Goal: Task Accomplishment & Management: Complete application form

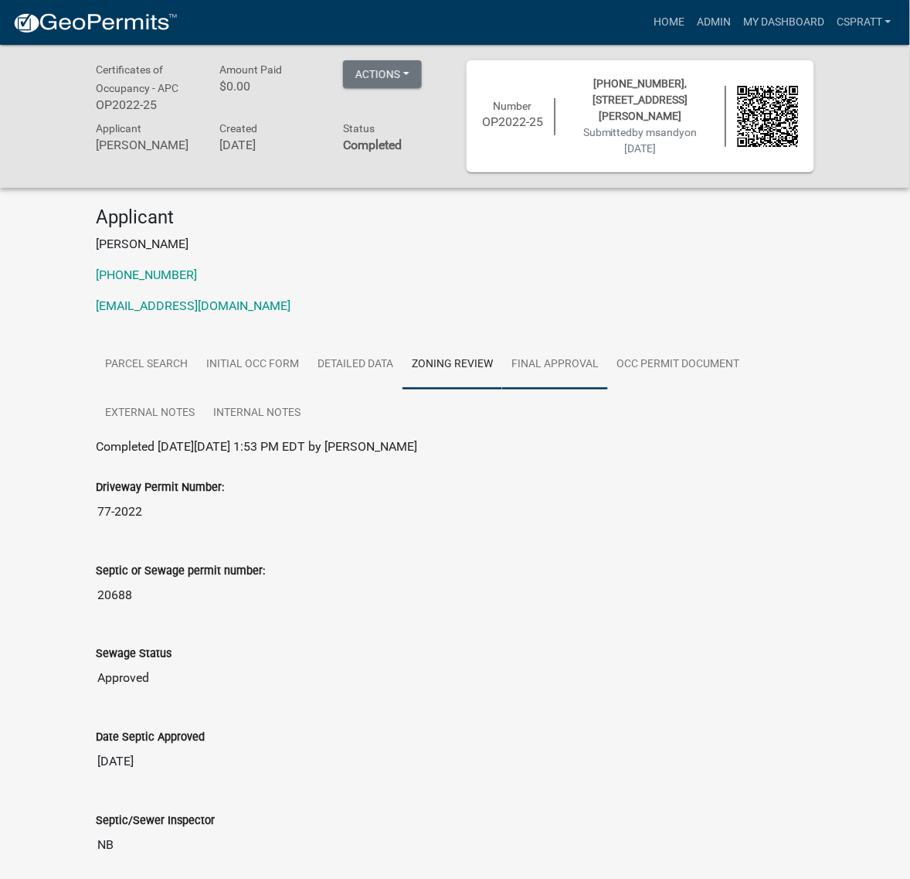
click at [608, 389] on link "Final Approval" at bounding box center [555, 364] width 106 height 49
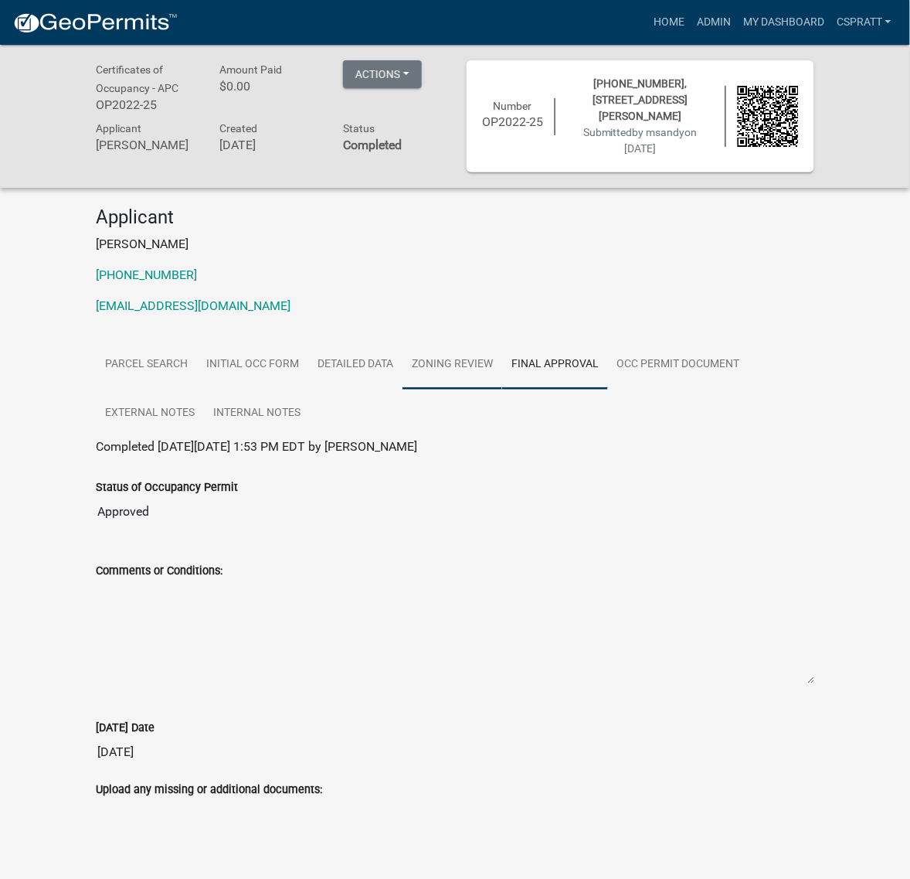
click at [502, 389] on link "Zoning Review" at bounding box center [453, 364] width 100 height 49
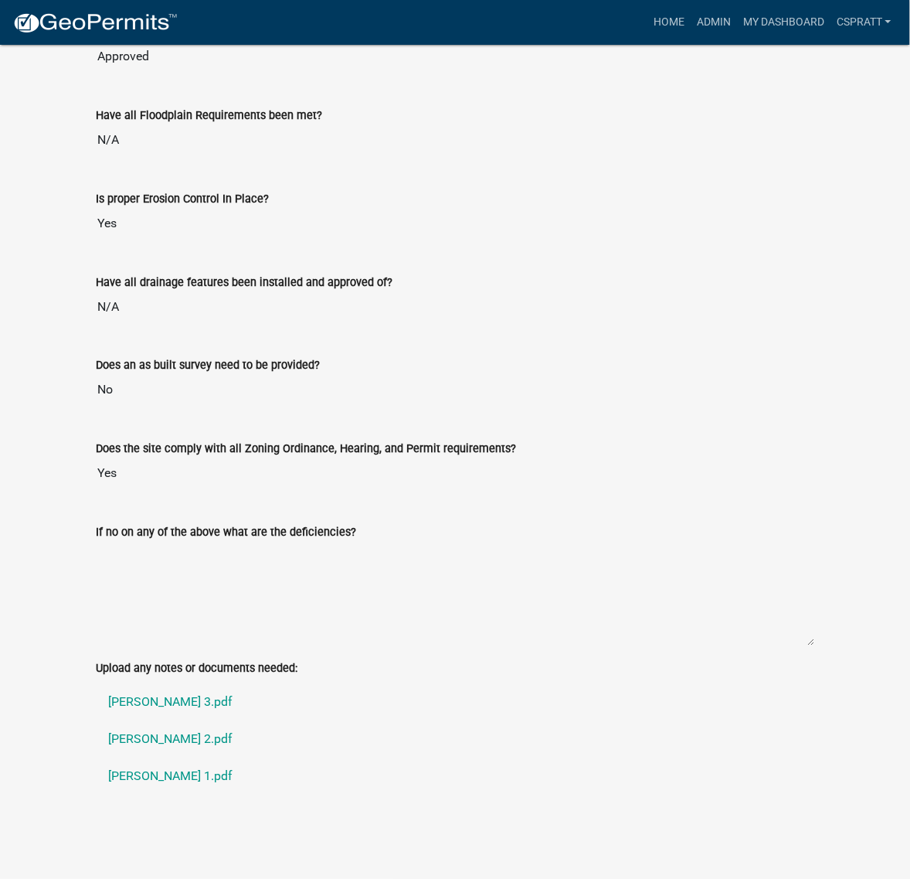
scroll to position [2014, 0]
click at [175, 684] on link "salazar 3.pdf" at bounding box center [455, 702] width 719 height 37
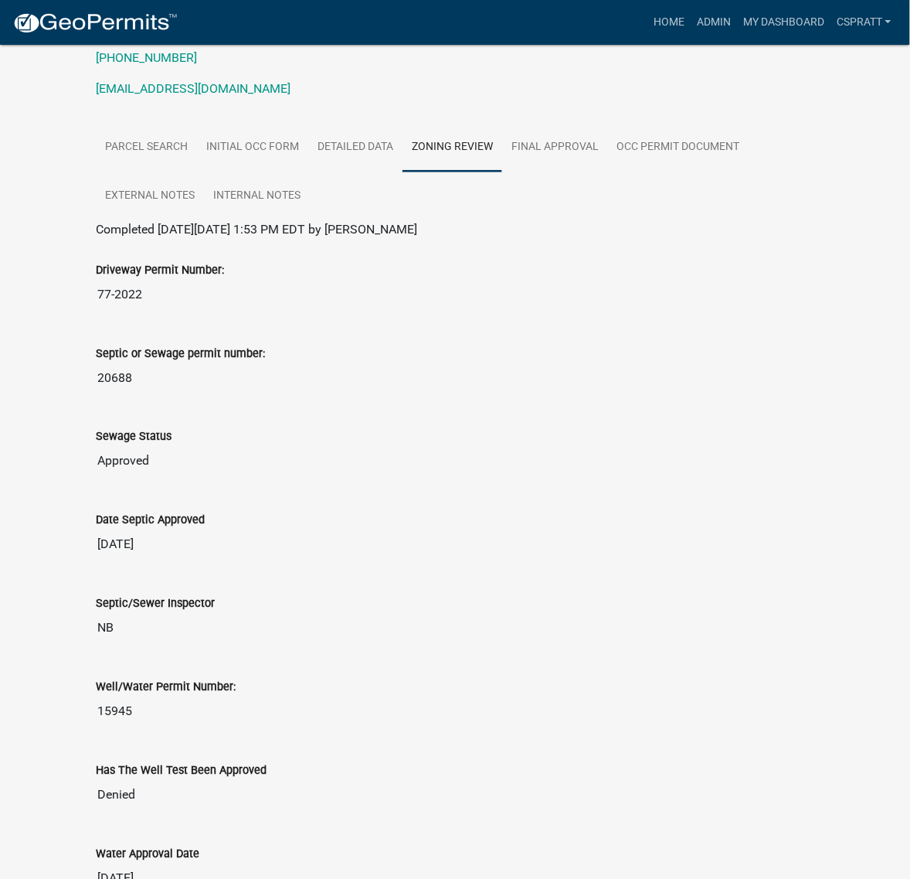
scroll to position [179, 0]
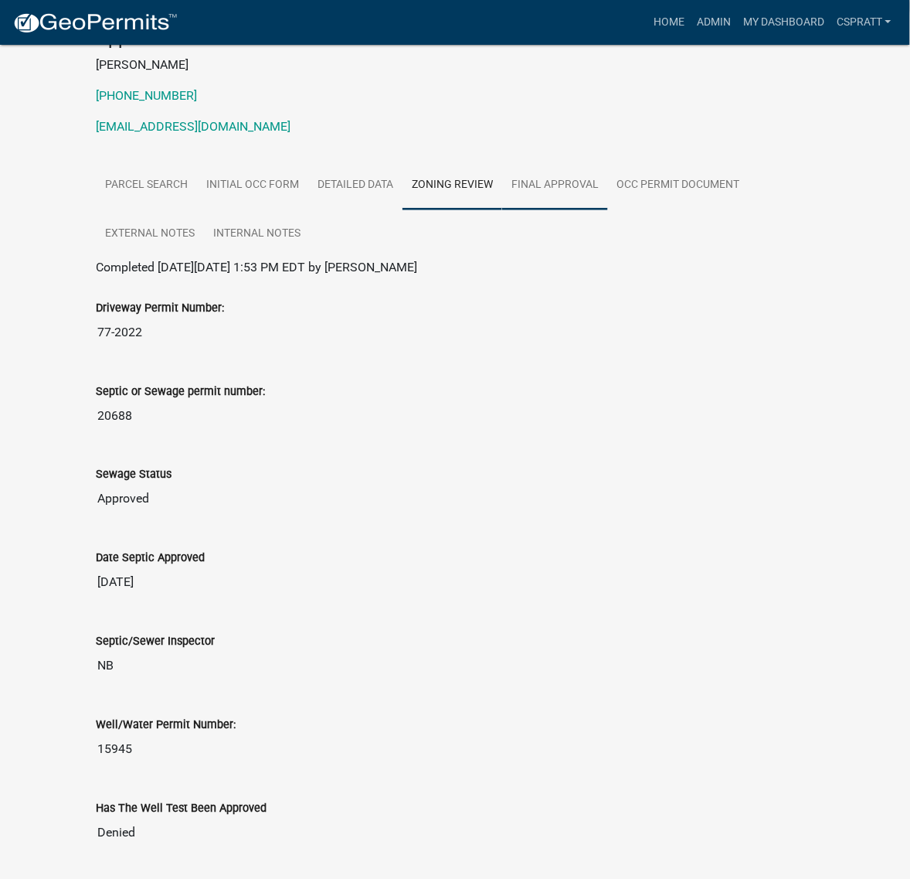
click at [608, 210] on link "Final Approval" at bounding box center [555, 185] width 106 height 49
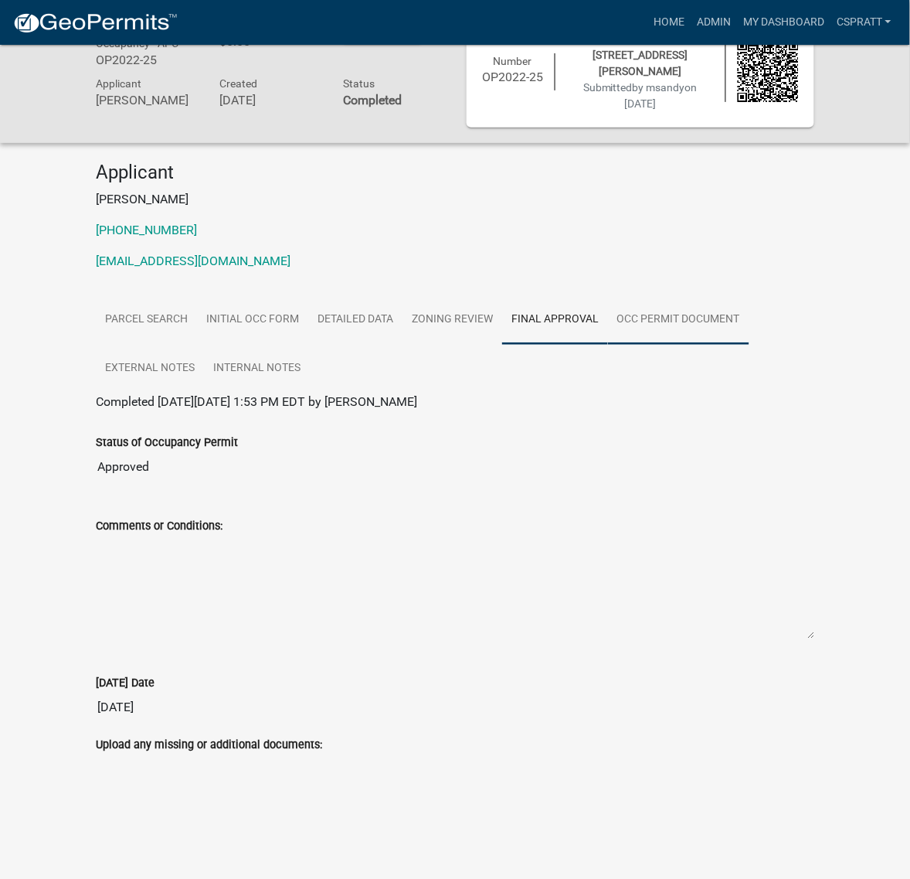
click at [608, 323] on link "Occ Permit Document" at bounding box center [678, 319] width 141 height 49
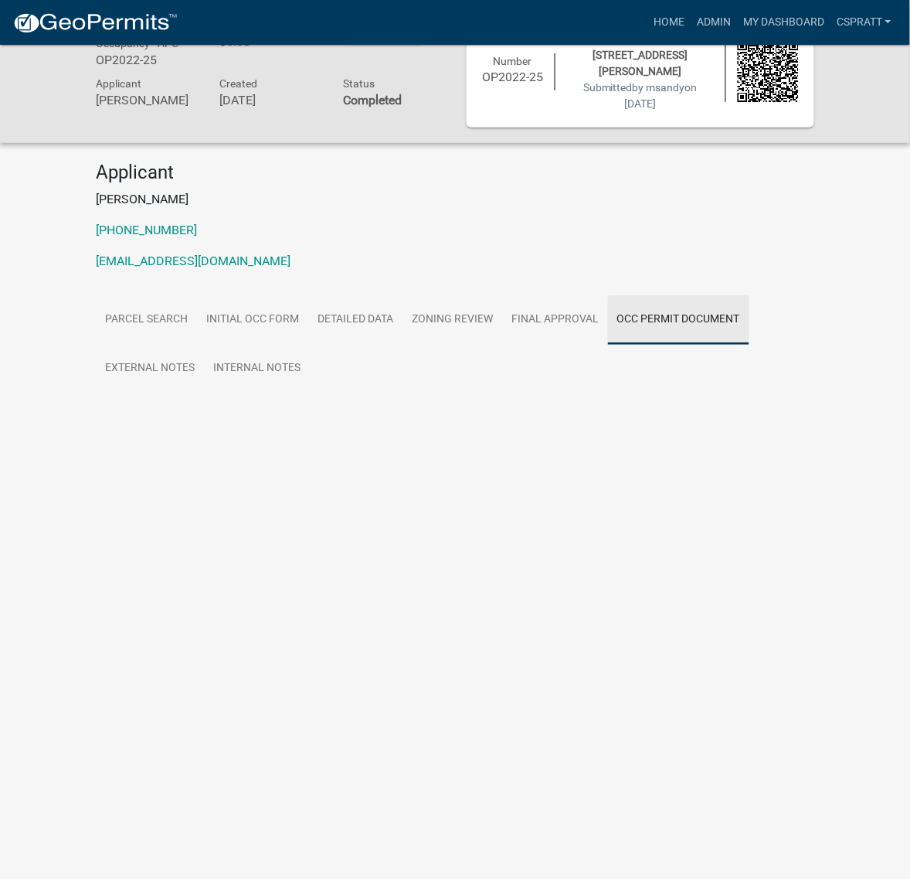
scroll to position [45, 0]
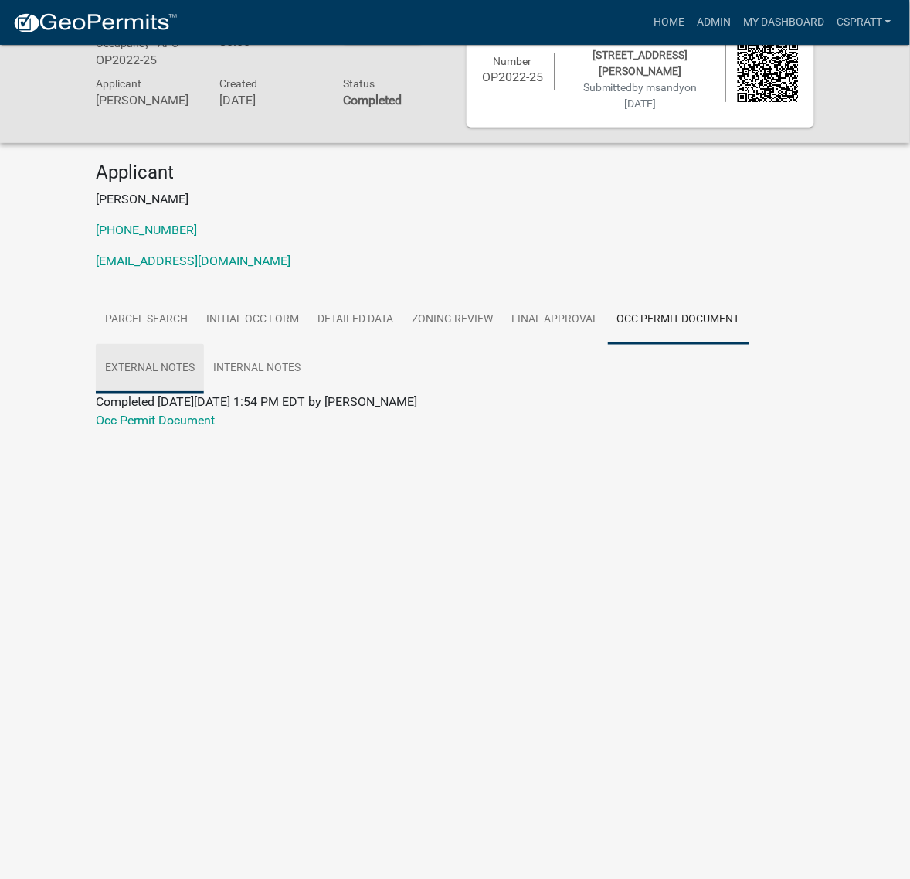
click at [204, 393] on link "External Notes" at bounding box center [150, 368] width 108 height 49
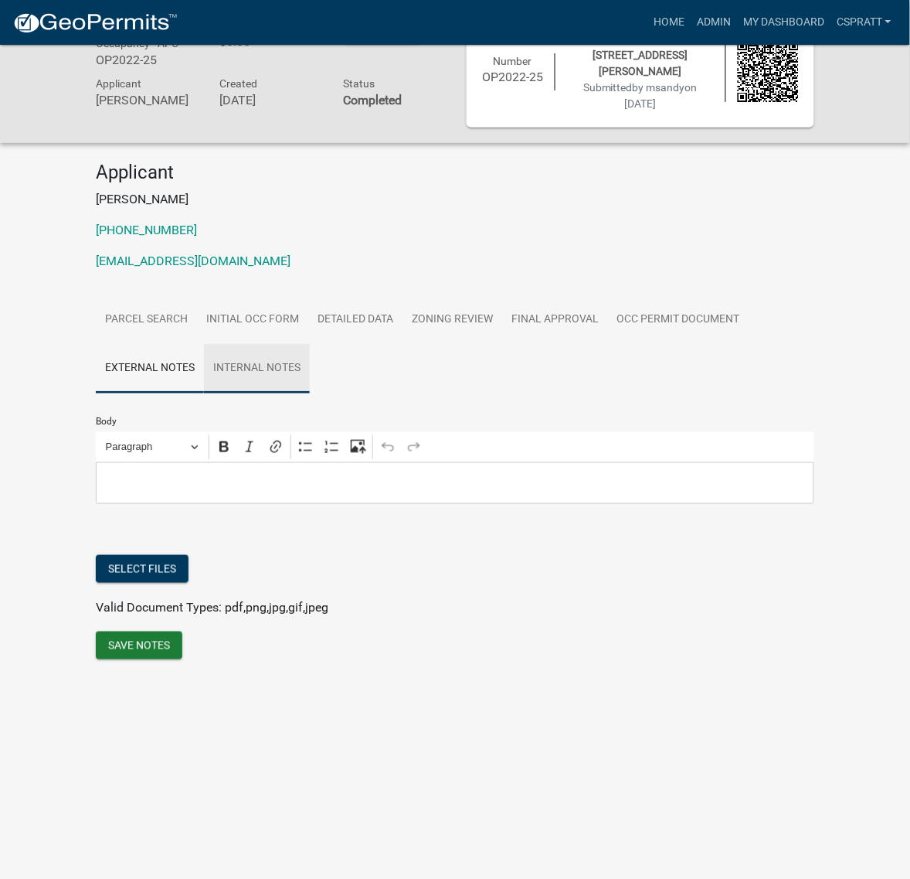
click at [310, 393] on link "Internal Notes" at bounding box center [257, 368] width 106 height 49
click at [502, 345] on link "Zoning Review" at bounding box center [453, 319] width 100 height 49
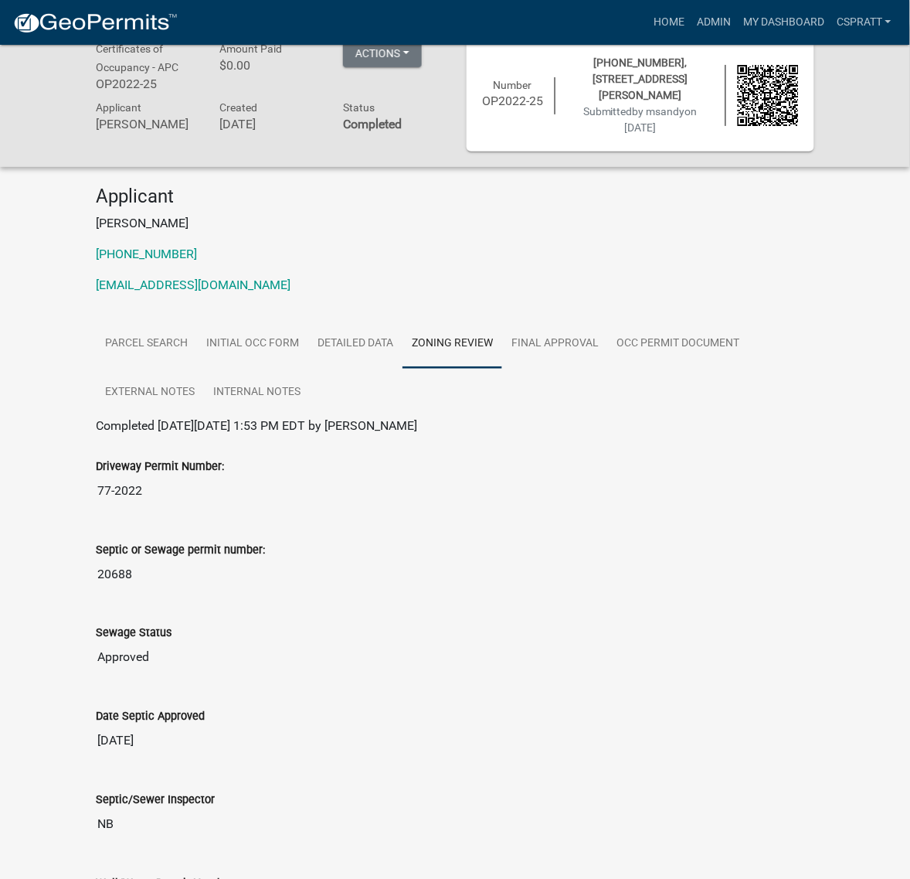
scroll to position [0, 0]
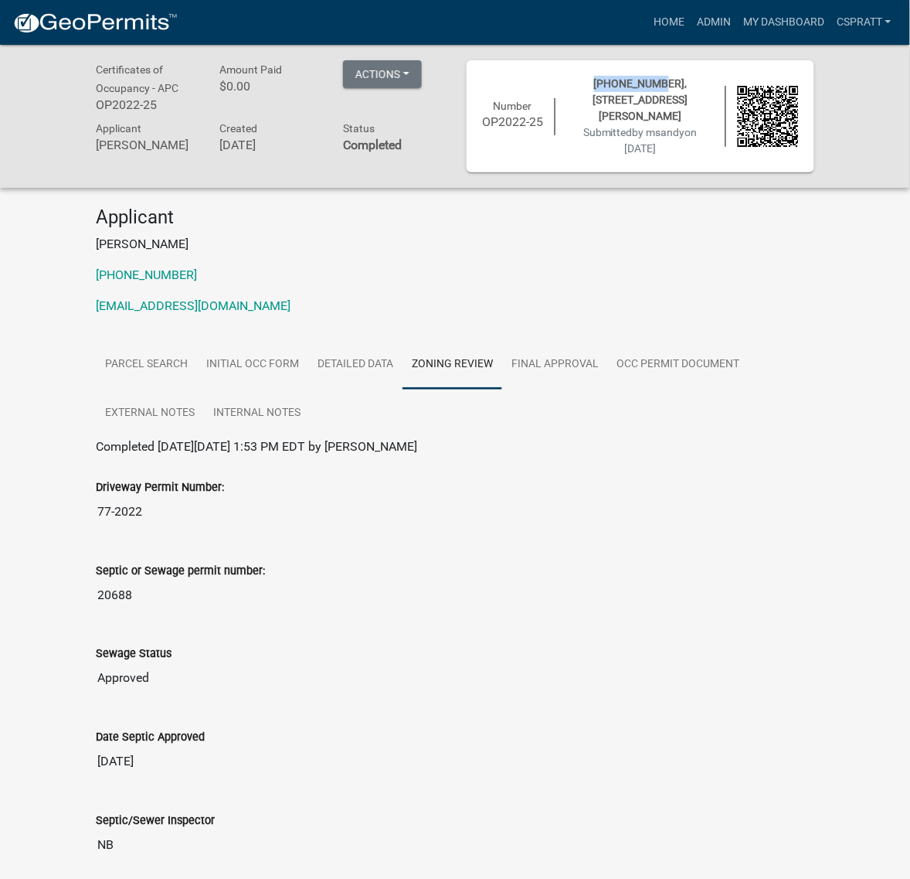
drag, startPoint x: 588, startPoint y: 89, endPoint x: 646, endPoint y: 97, distance: 58.5
click at [646, 97] on span "[PHONE_NUMBER], [STREET_ADDRESS][PERSON_NAME]" at bounding box center [640, 99] width 95 height 45
copy span "[PHONE_NUMBER]"
click at [665, 284] on p "574-372-2308" at bounding box center [455, 275] width 719 height 19
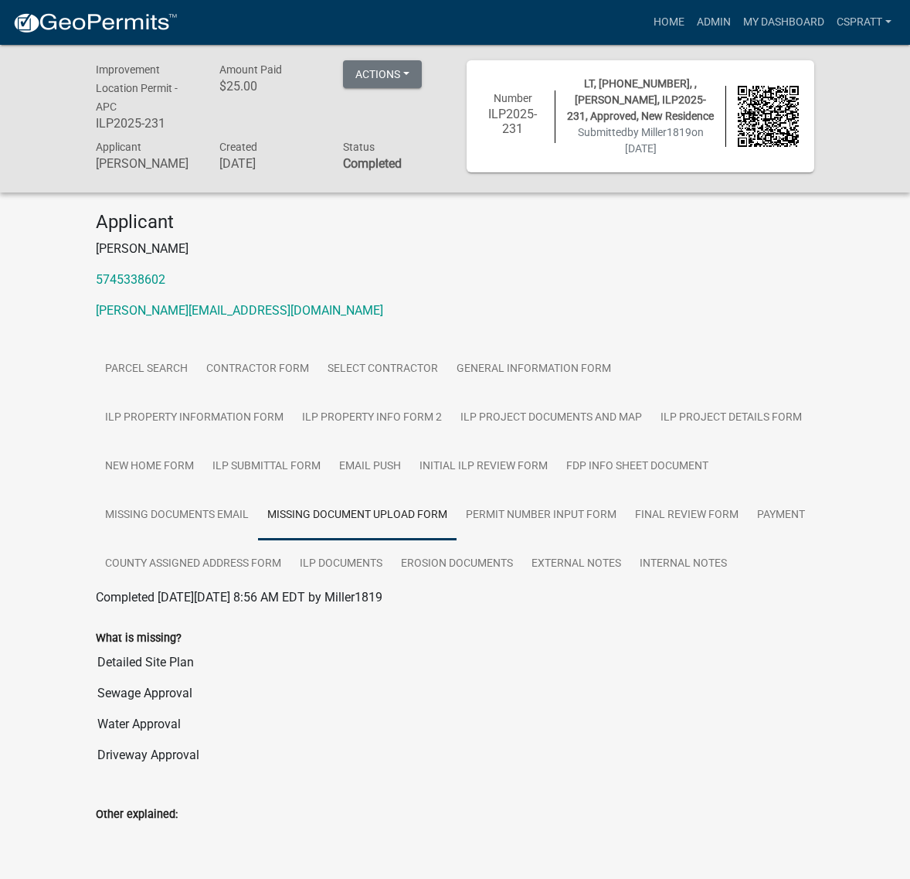
scroll to position [1056, 0]
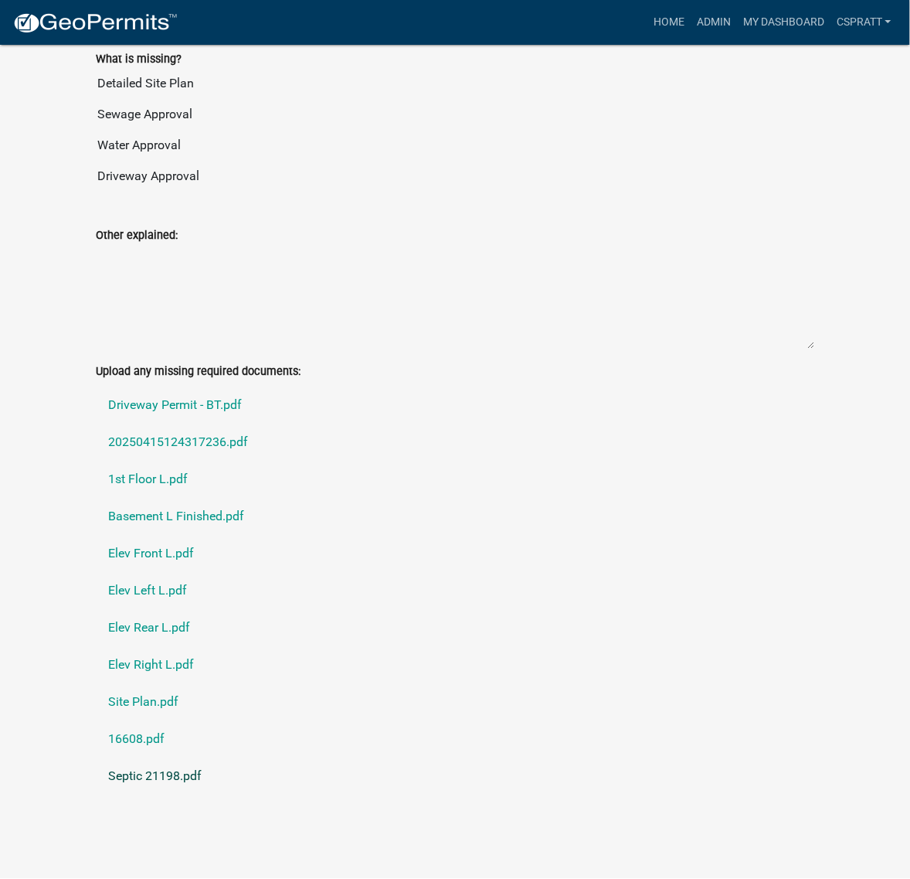
click at [157, 758] on link "Septic 21198.pdf" at bounding box center [455, 776] width 719 height 37
click at [172, 684] on link "Site Plan.pdf" at bounding box center [455, 702] width 719 height 37
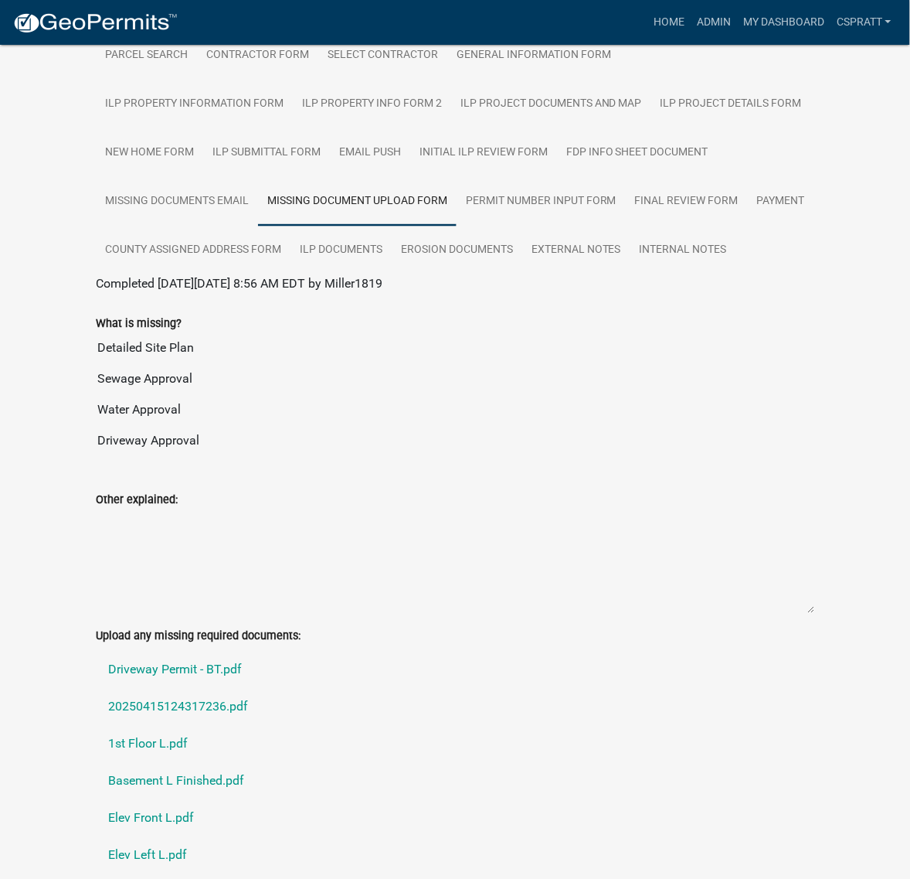
scroll to position [0, 0]
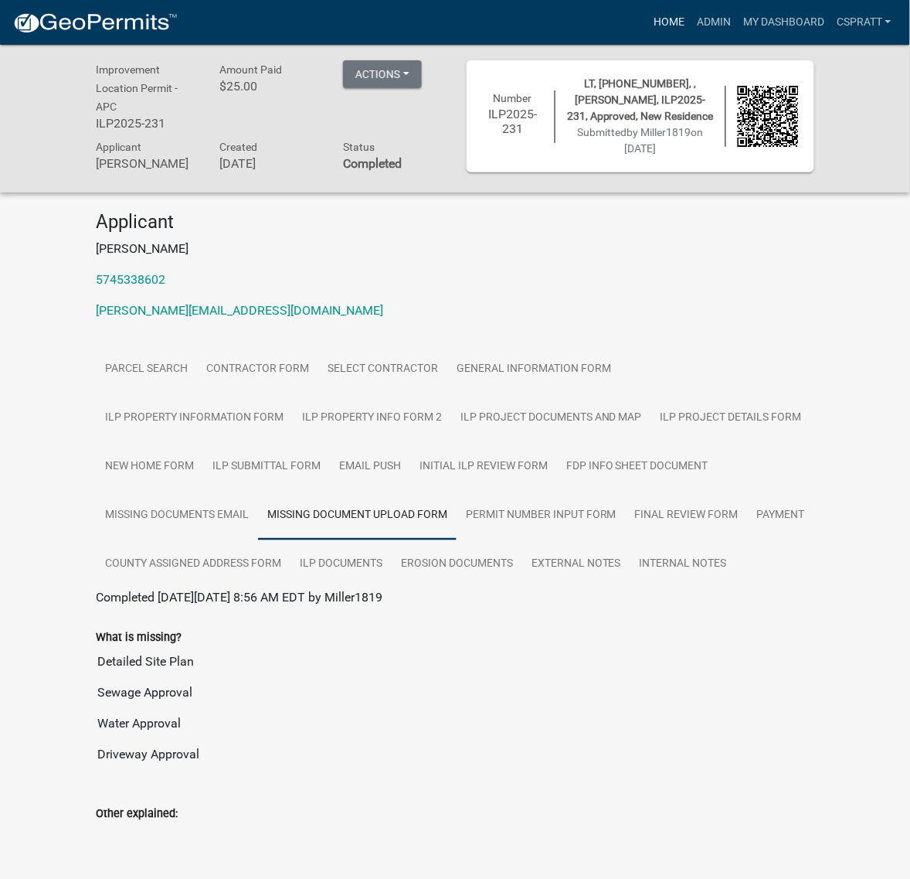
click at [648, 29] on link "Home" at bounding box center [669, 22] width 43 height 29
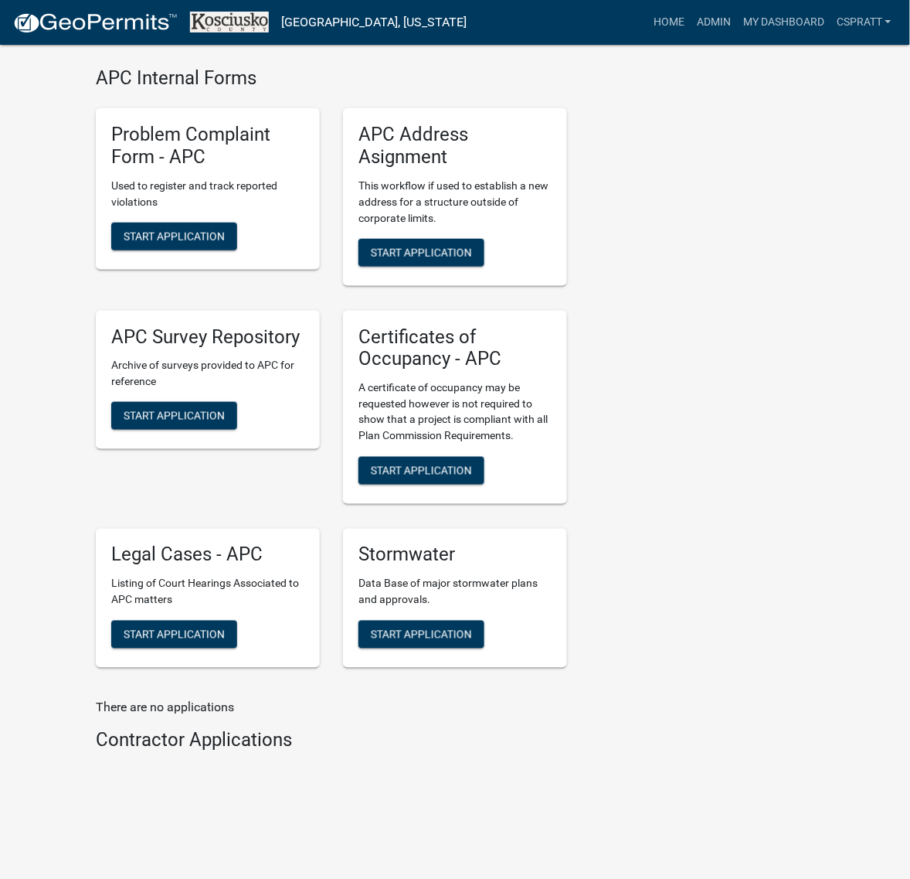
scroll to position [5209, 0]
click at [472, 477] on span "Start Application" at bounding box center [421, 470] width 101 height 12
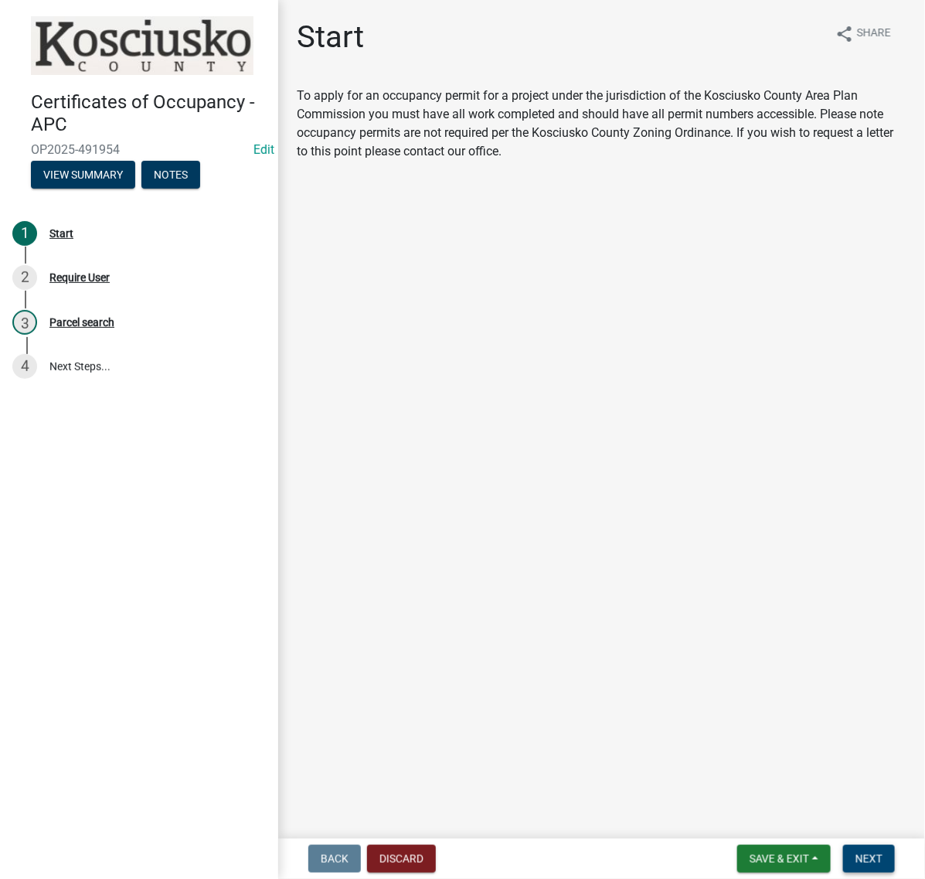
click at [859, 854] on span "Next" at bounding box center [868, 858] width 27 height 12
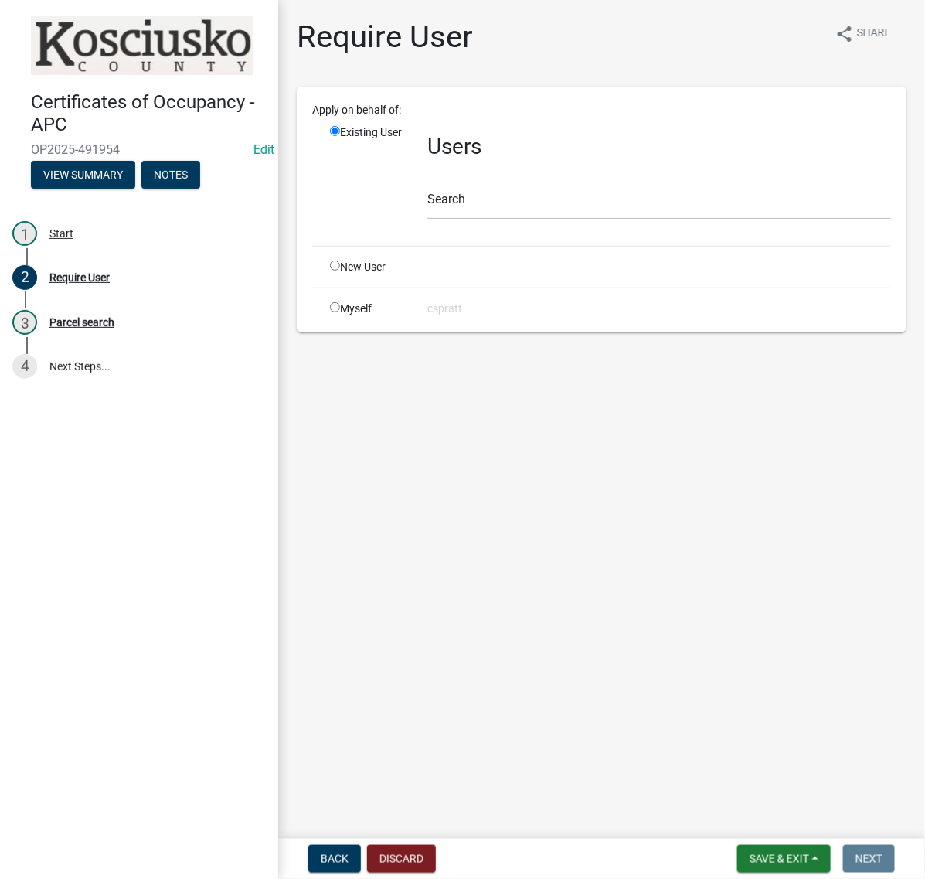
click at [349, 317] on div "Myself" at bounding box center [366, 309] width 97 height 16
click at [346, 317] on div "Myself" at bounding box center [366, 309] width 97 height 16
click at [340, 312] on input "radio" at bounding box center [335, 307] width 10 height 10
radio input "true"
radio input "false"
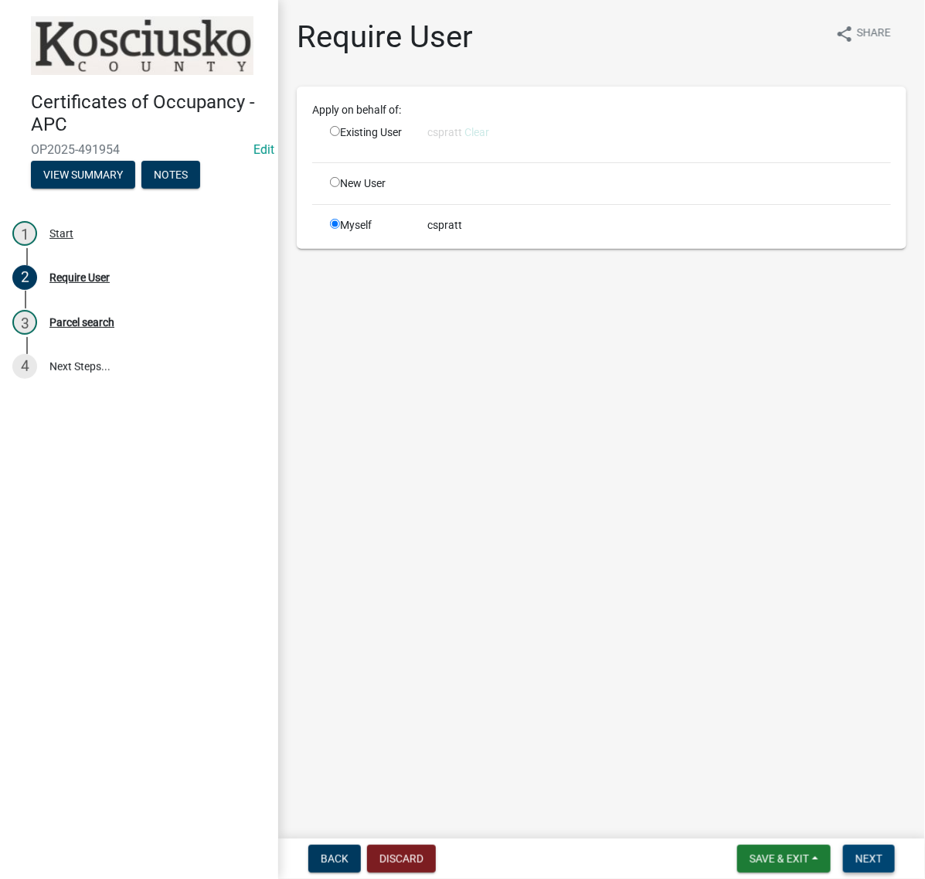
click at [852, 845] on button "Next" at bounding box center [869, 859] width 52 height 28
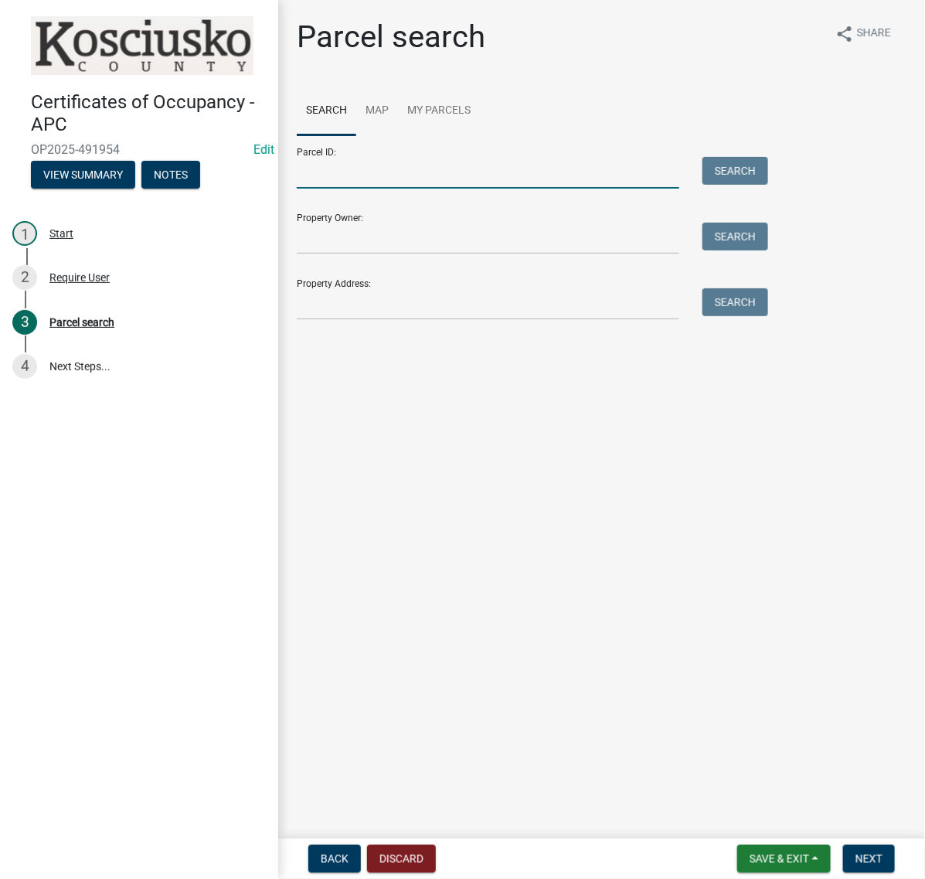
click at [337, 189] on input "Parcel ID:" at bounding box center [488, 173] width 382 height 32
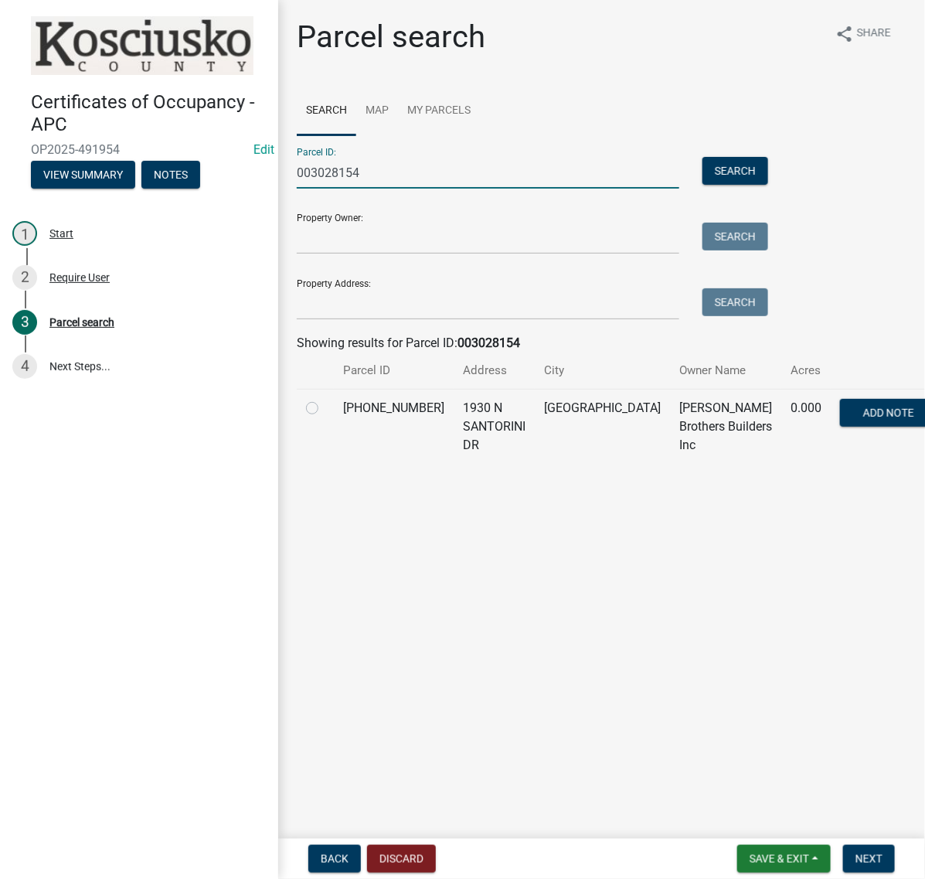
type input "003028154"
click at [325, 399] on label at bounding box center [325, 399] width 0 height 0
click at [325, 409] on input "radio" at bounding box center [330, 404] width 10 height 10
radio input "true"
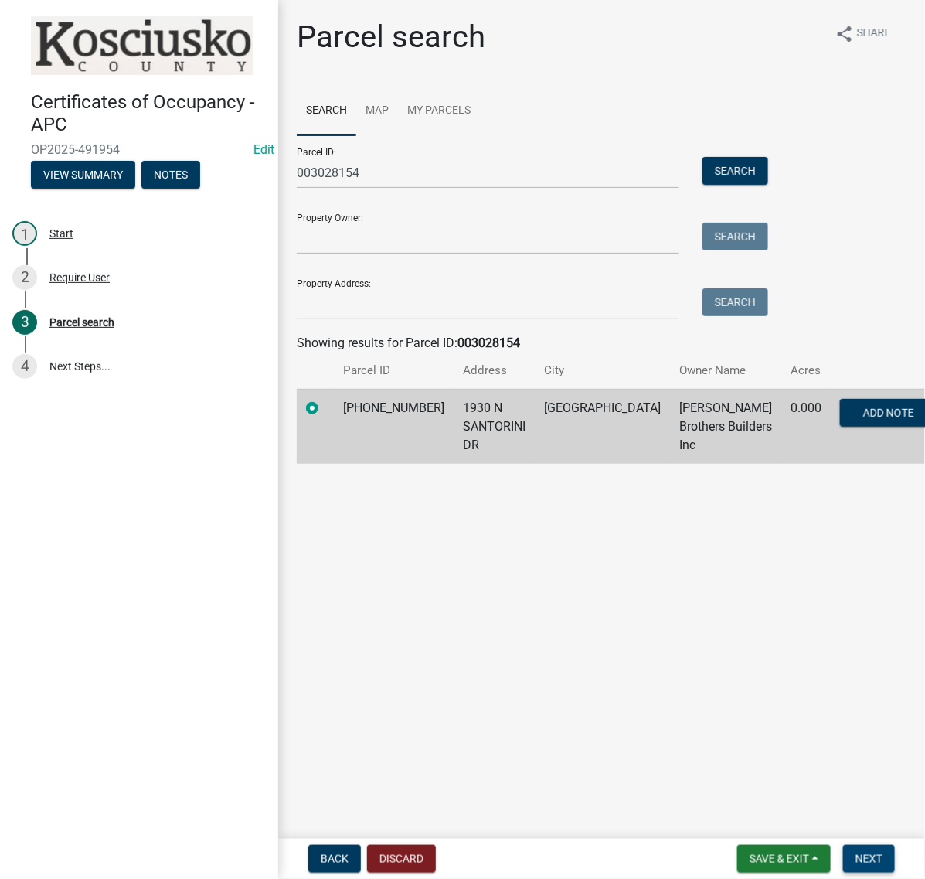
click at [854, 845] on button "Next" at bounding box center [869, 859] width 52 height 28
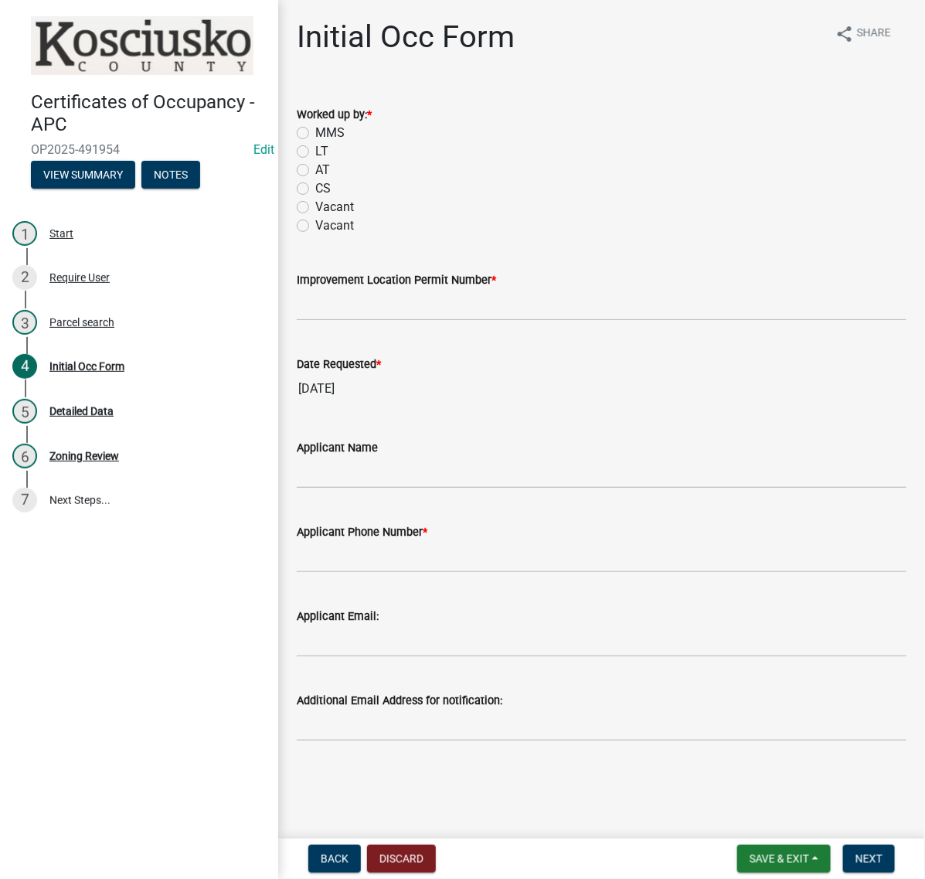
click at [315, 198] on label "CS" at bounding box center [322, 188] width 15 height 19
click at [315, 189] on input "CS" at bounding box center [320, 184] width 10 height 10
radio input "true"
click at [360, 321] on input "Improvement Location Permit Number *" at bounding box center [602, 305] width 610 height 32
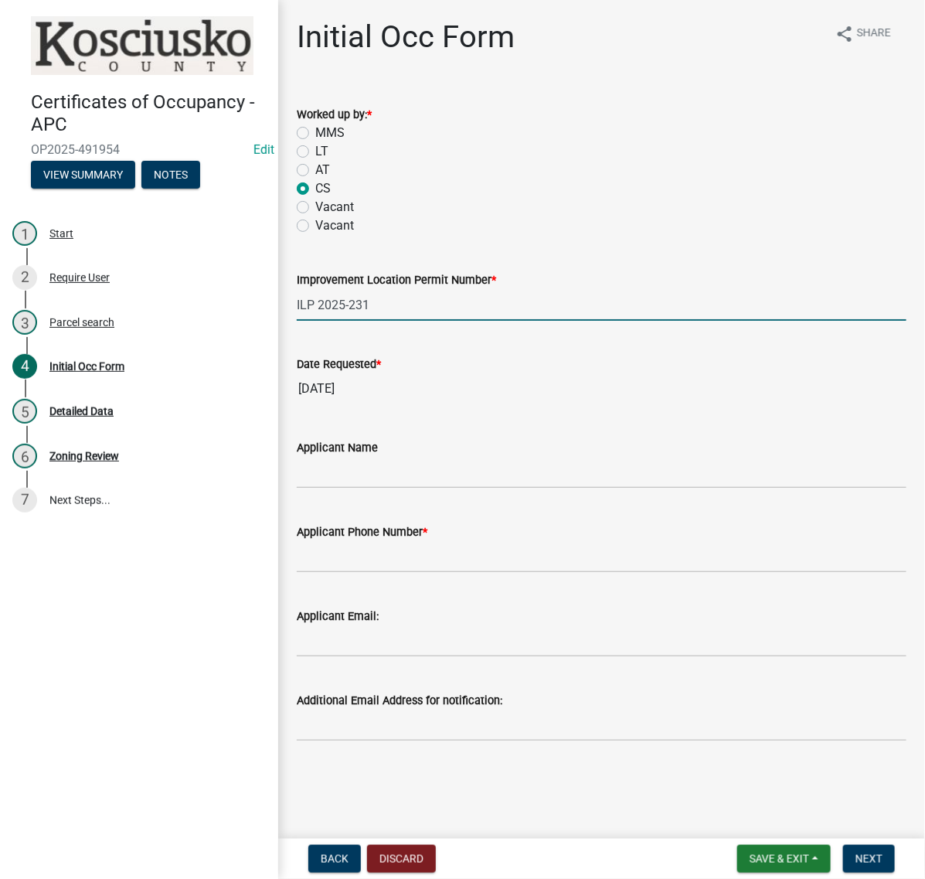
type input "ILP 2025-231"
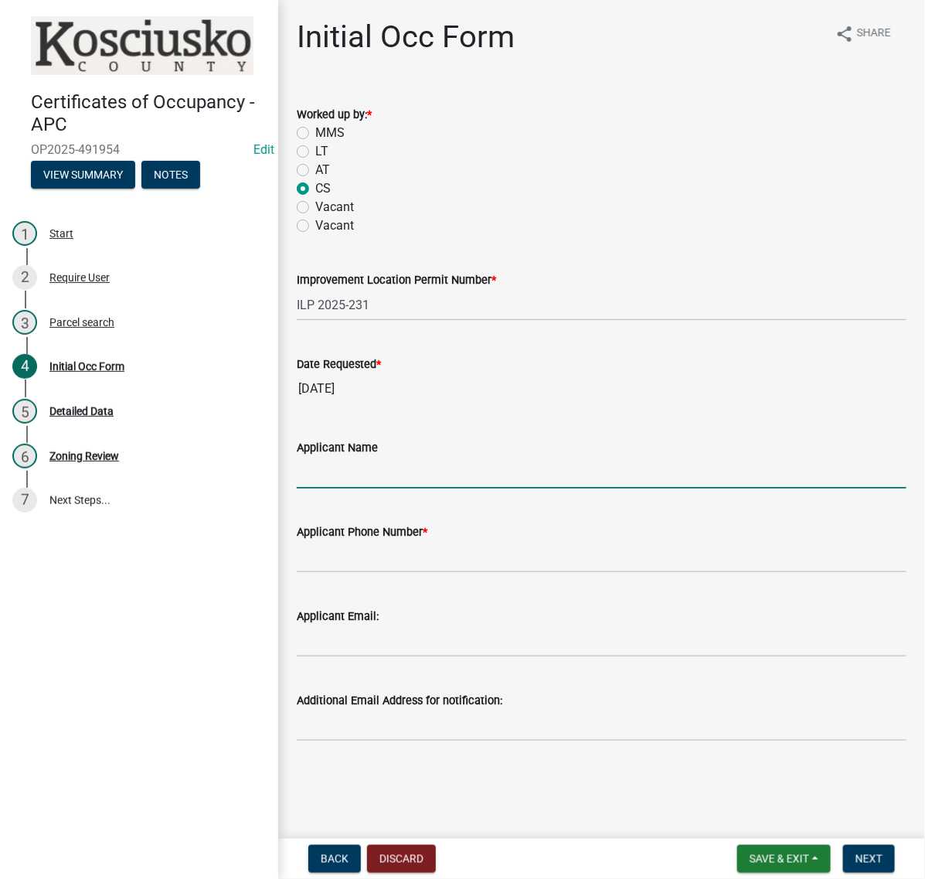
click at [376, 488] on input "Applicant Name" at bounding box center [602, 473] width 610 height 32
type input "BRAD PLETT"
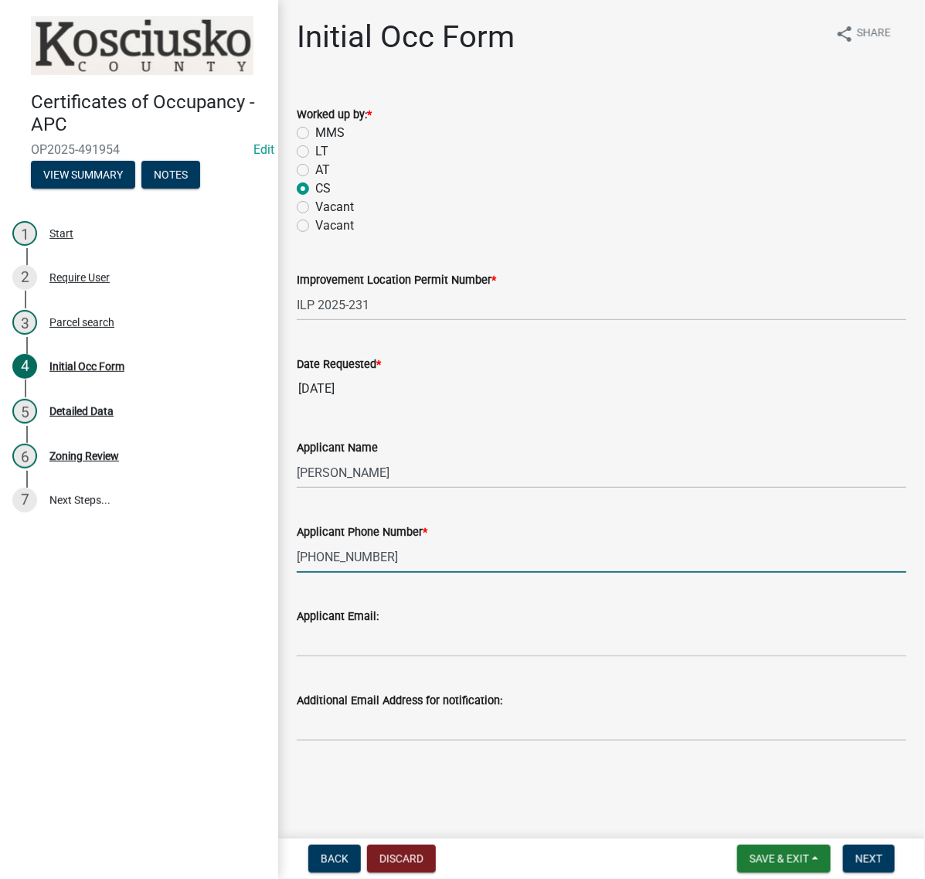
scroll to position [171, 0]
type input "574-533-8602"
click at [361, 625] on input "Applicant Email:" at bounding box center [602, 641] width 610 height 32
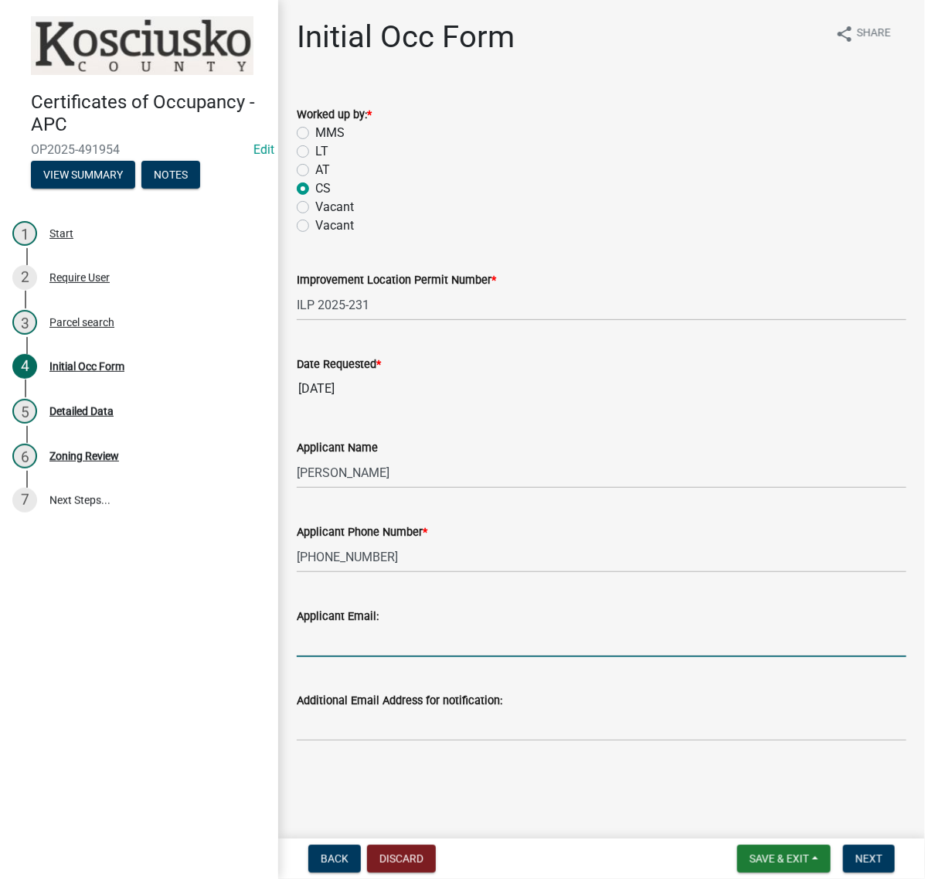
paste input "[PERSON_NAME][EMAIL_ADDRESS][DOMAIN_NAME]"
type input "[PERSON_NAME][EMAIL_ADDRESS][DOMAIN_NAME]"
click at [889, 856] on button "Next" at bounding box center [869, 859] width 52 height 28
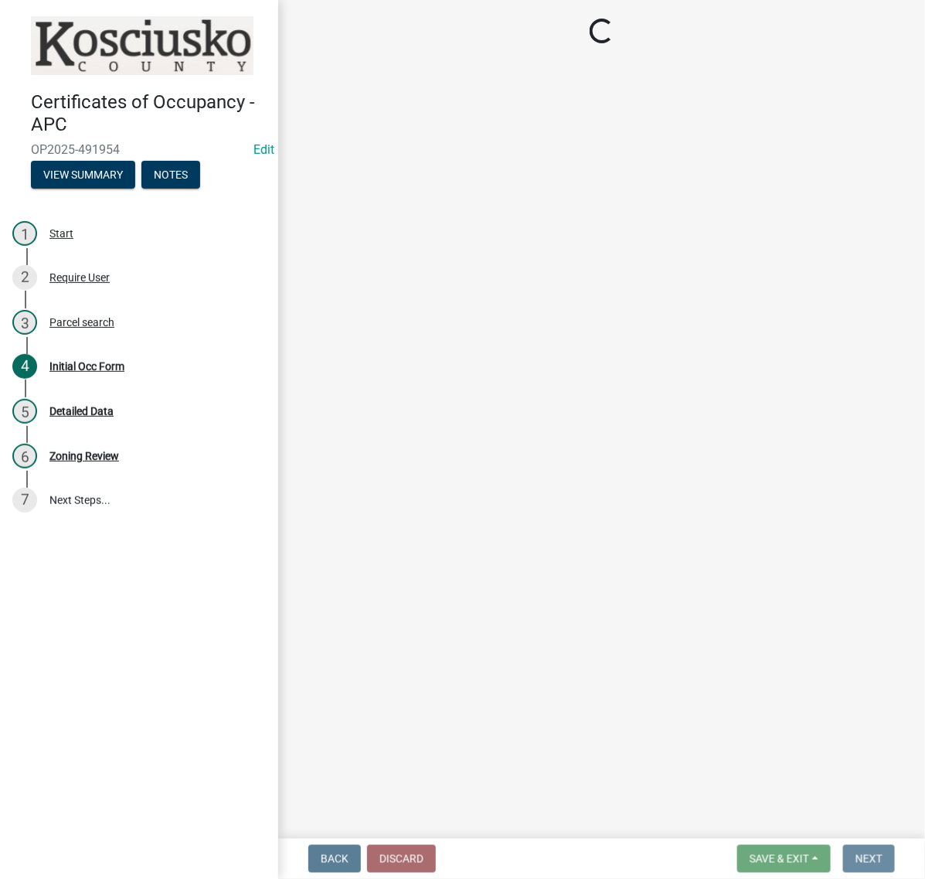
scroll to position [0, 0]
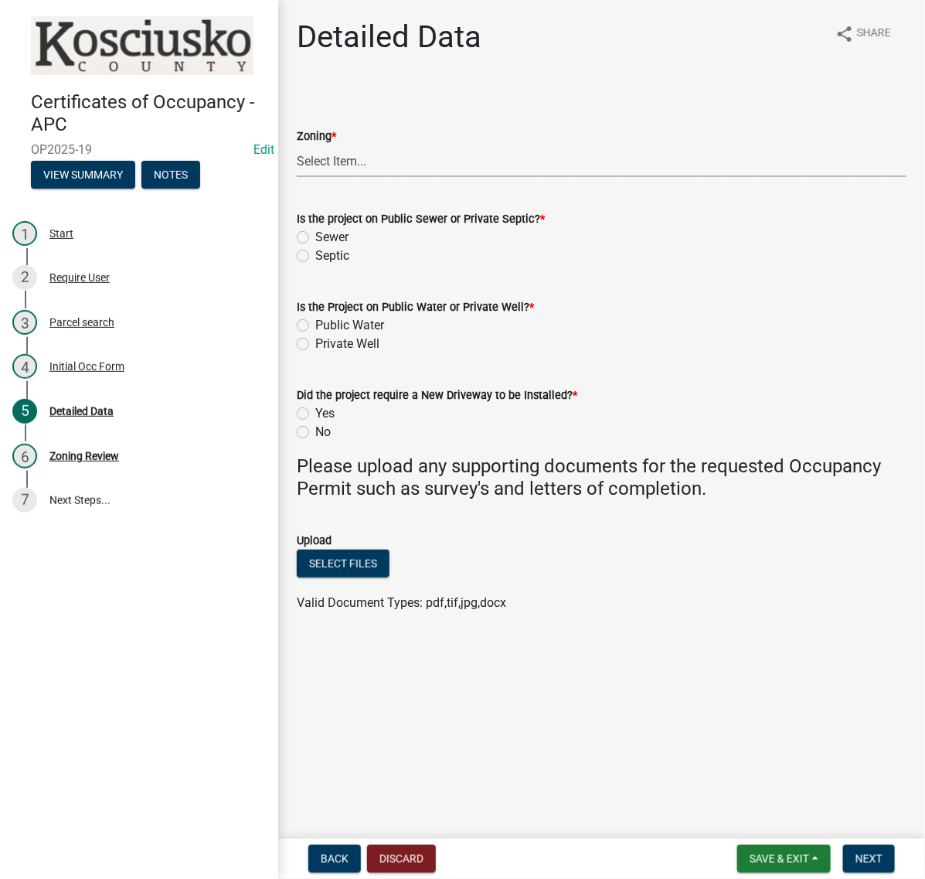
click at [368, 177] on select "Select Item... Agricultural Agricultural 2 Commercial Environmental Industrial …" at bounding box center [602, 161] width 610 height 32
click at [301, 177] on select "Select Item... Agricultural Agricultural 2 Commercial Environmental Industrial …" at bounding box center [602, 161] width 610 height 32
select select "1146270b-2111-4e23-bf7f-74ce85cf7041"
click at [315, 265] on label "Septic" at bounding box center [332, 255] width 34 height 19
click at [315, 257] on input "Septic" at bounding box center [320, 251] width 10 height 10
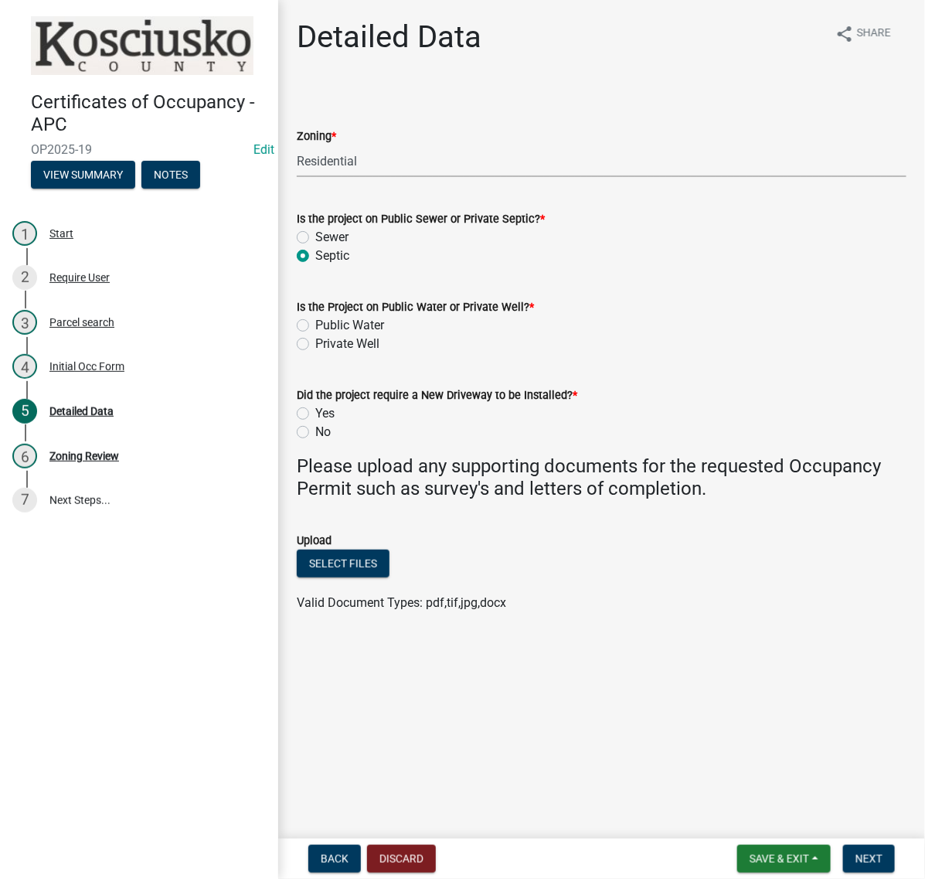
radio input "true"
click at [315, 353] on label "Private Well" at bounding box center [347, 344] width 64 height 19
click at [315, 345] on input "Private Well" at bounding box center [320, 340] width 10 height 10
radio input "true"
click at [315, 423] on label "Yes" at bounding box center [324, 413] width 19 height 19
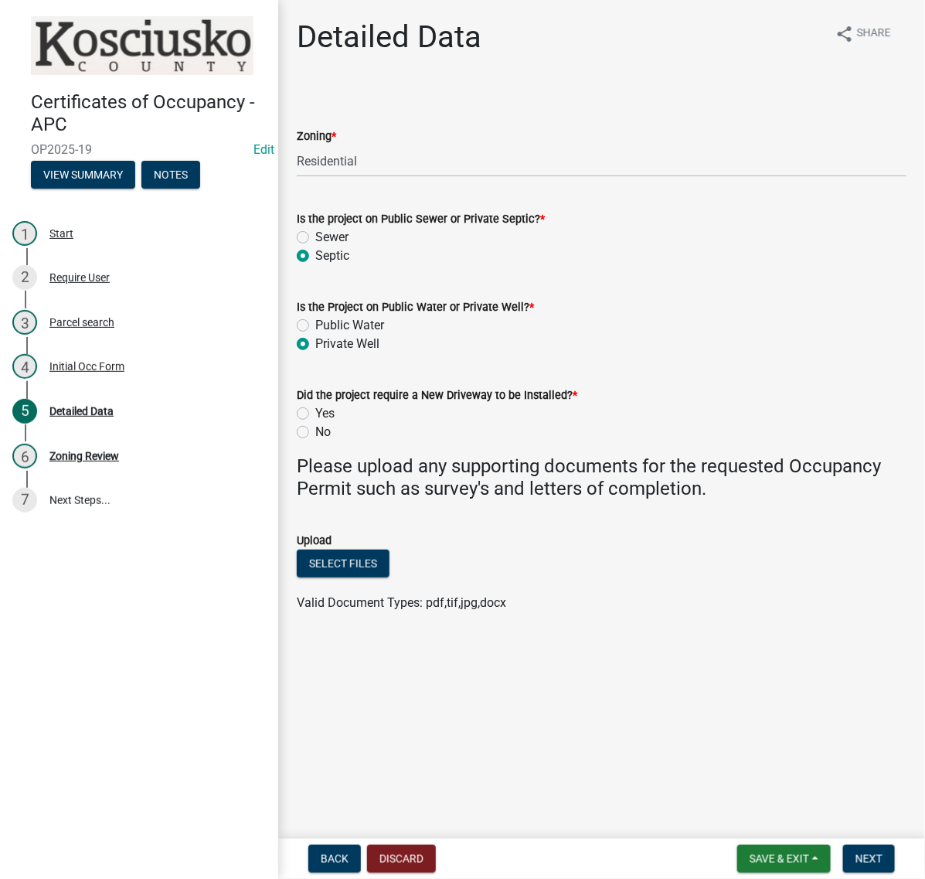
click at [315, 414] on input "Yes" at bounding box center [320, 409] width 10 height 10
radio input "true"
click at [389, 577] on button "Select files" at bounding box center [343, 563] width 93 height 28
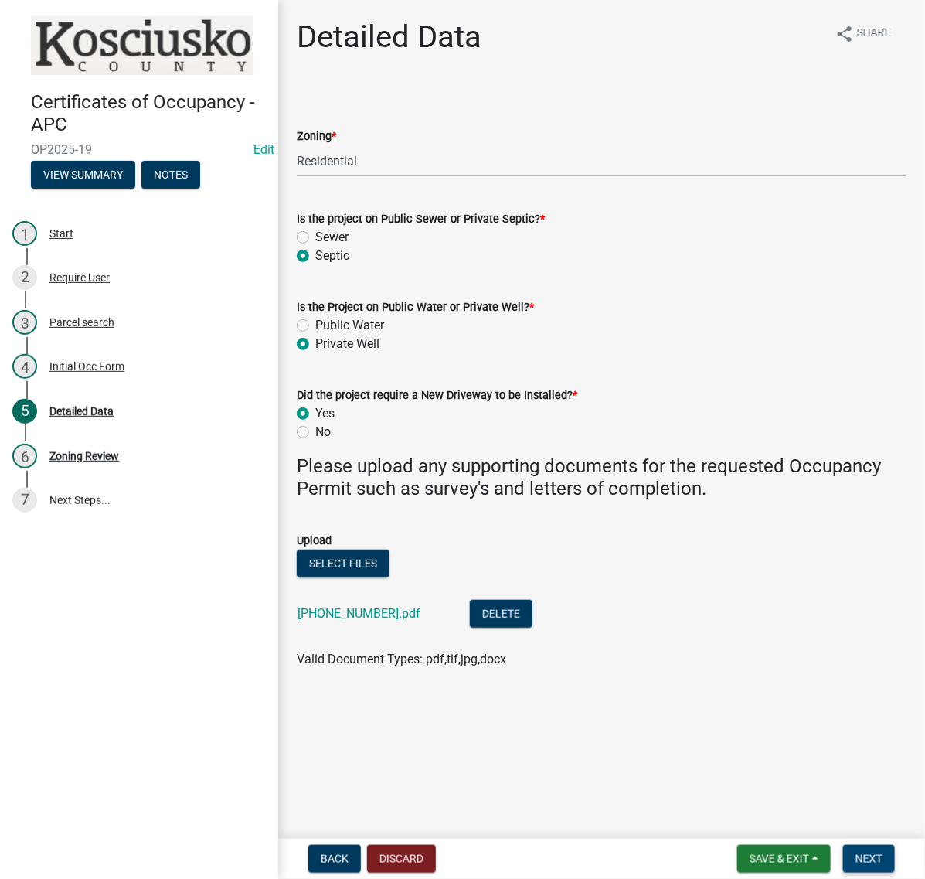
click at [855, 852] on span "Next" at bounding box center [868, 858] width 27 height 12
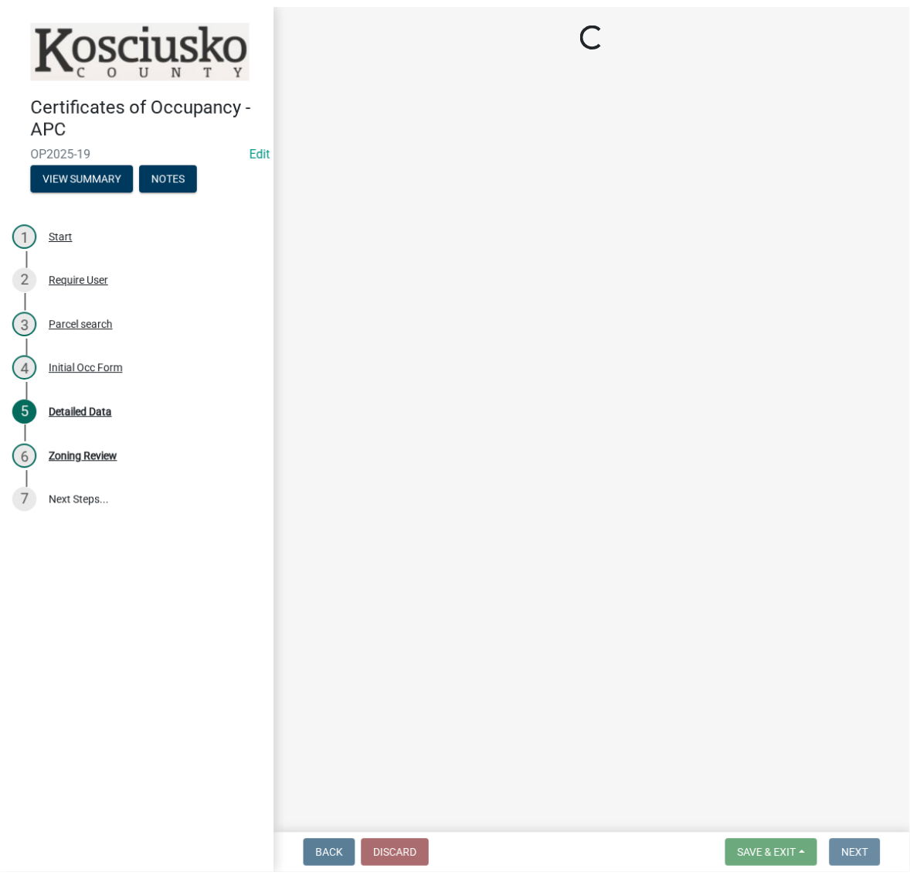
scroll to position [0, 0]
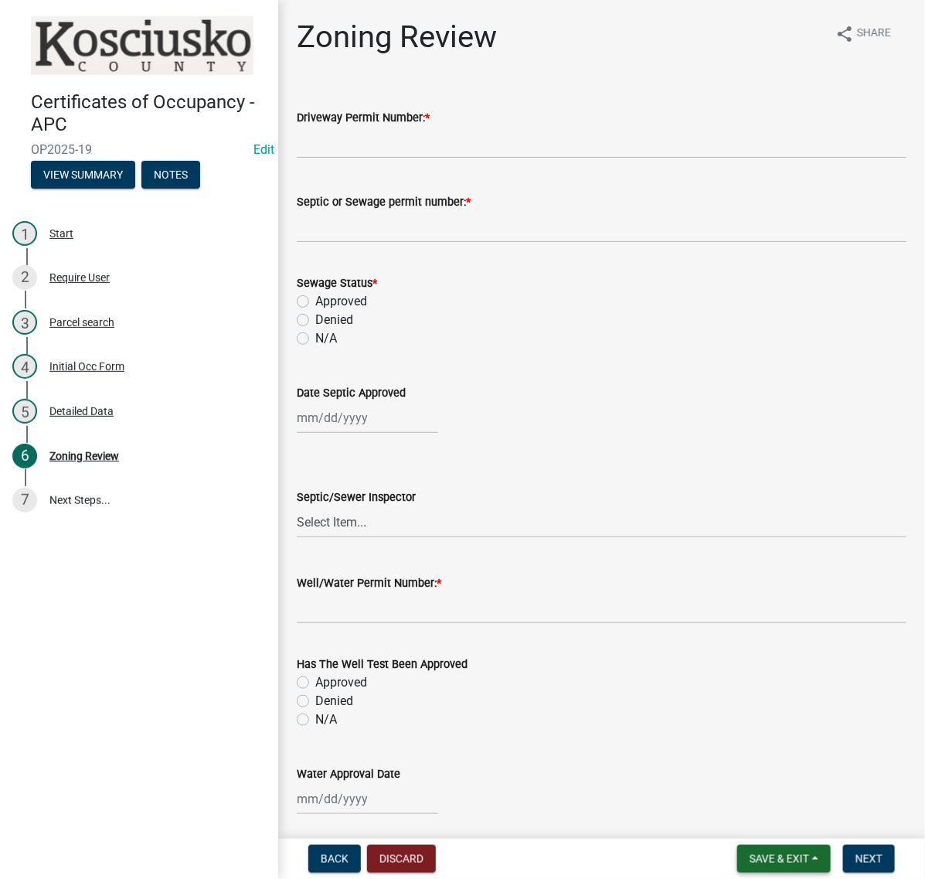
click at [750, 852] on span "Save & Exit" at bounding box center [779, 858] width 59 height 12
click at [707, 794] on button "Save & Exit" at bounding box center [769, 811] width 124 height 37
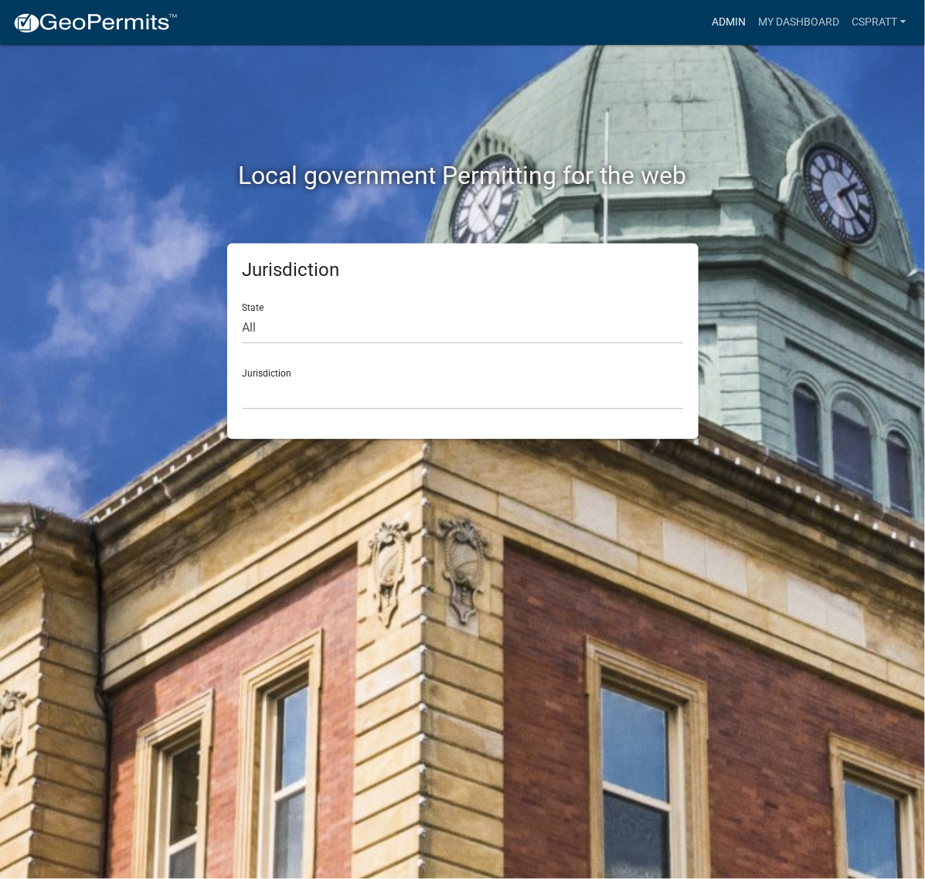
click at [705, 23] on link "Admin" at bounding box center [728, 22] width 46 height 29
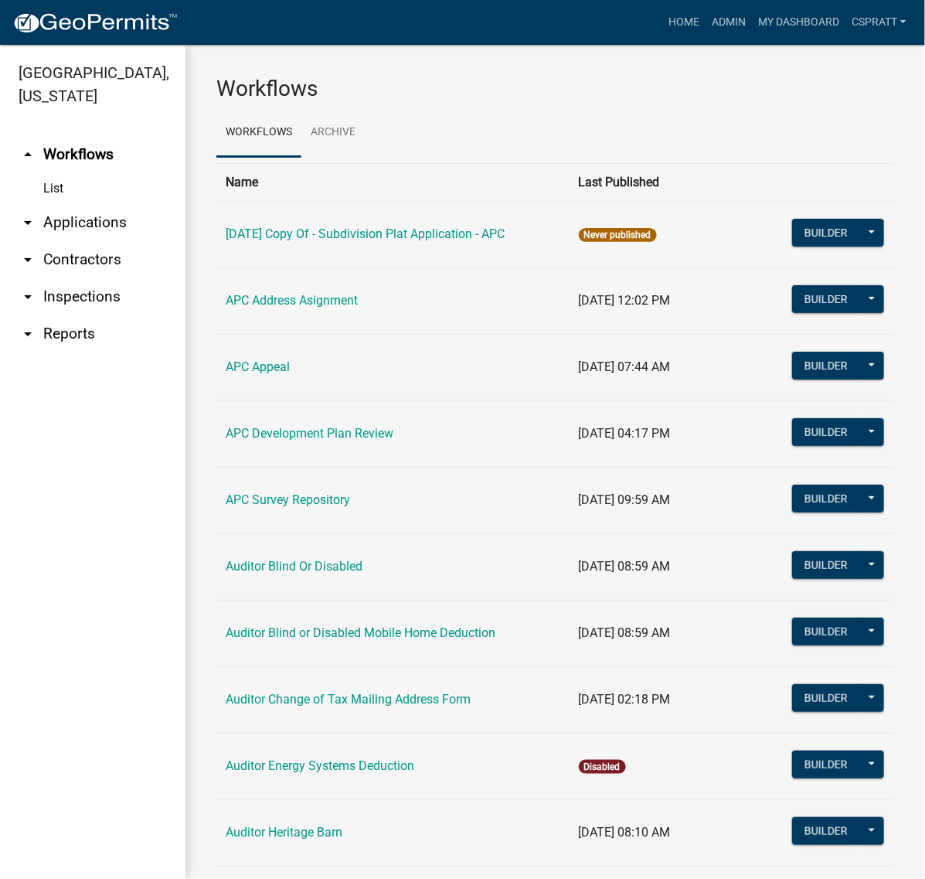
click at [121, 241] on link "arrow_drop_down Applications" at bounding box center [92, 222] width 185 height 37
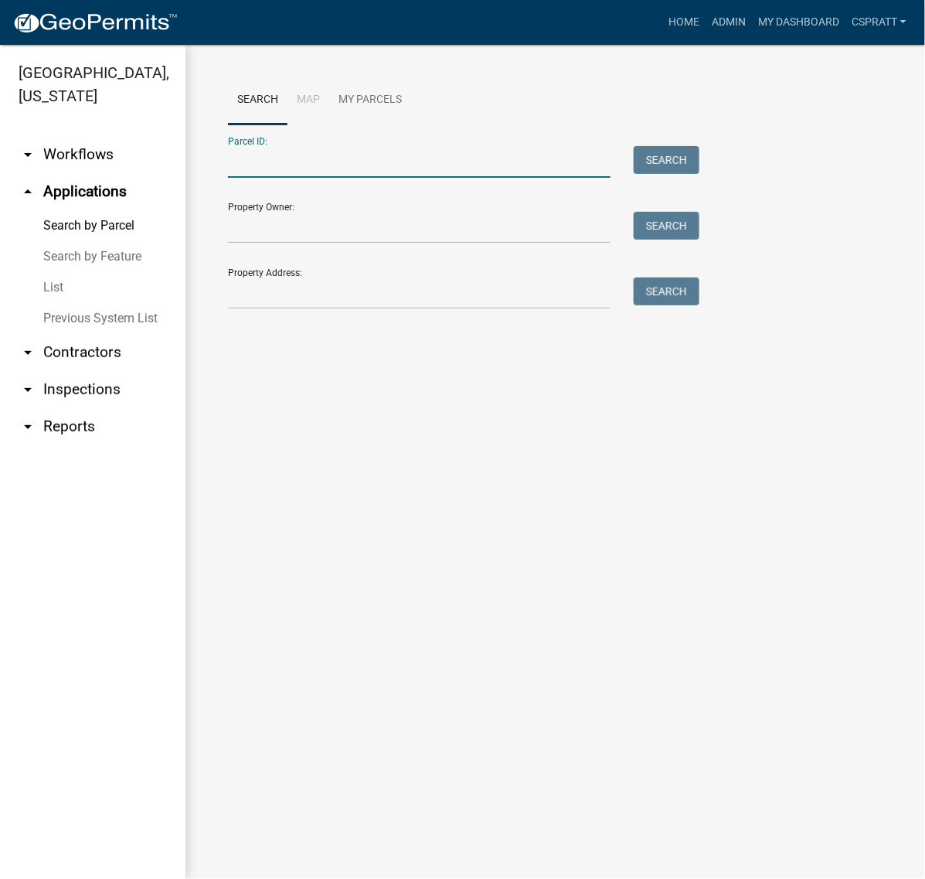
click at [268, 178] on input "Parcel ID:" at bounding box center [419, 162] width 382 height 32
paste input "[PHONE_NUMBER]"
type input "[PHONE_NUMBER]"
click at [699, 174] on button "Search" at bounding box center [667, 160] width 66 height 28
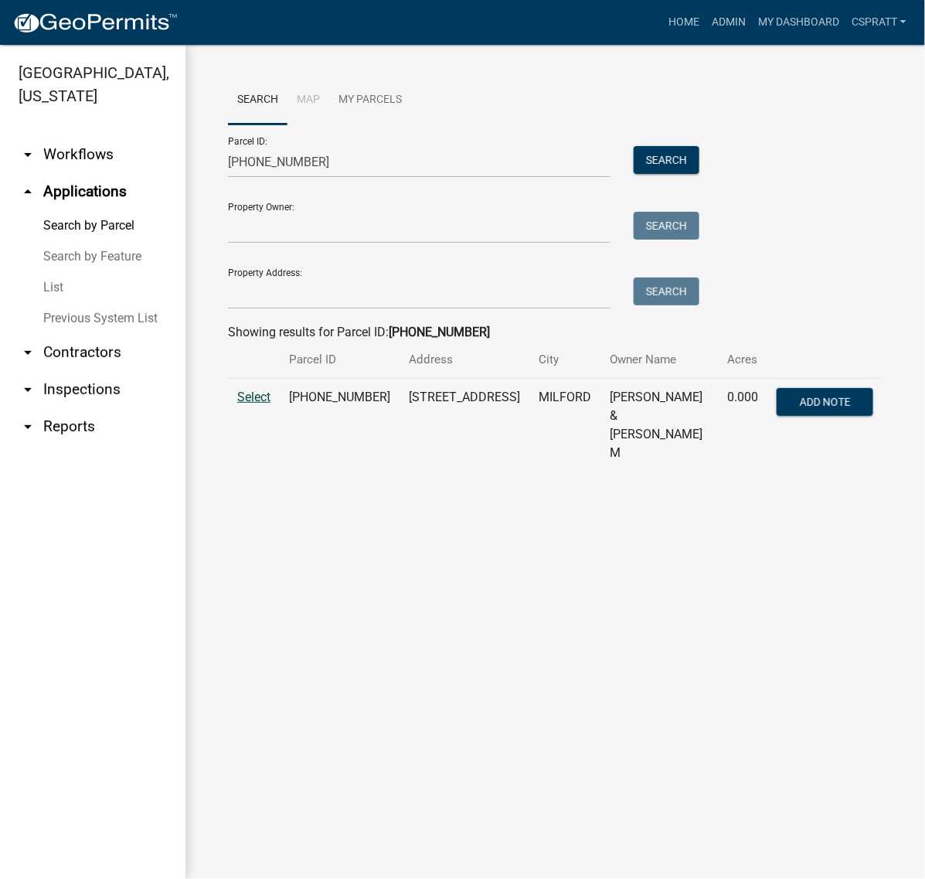
click at [257, 404] on span "Select" at bounding box center [253, 396] width 33 height 15
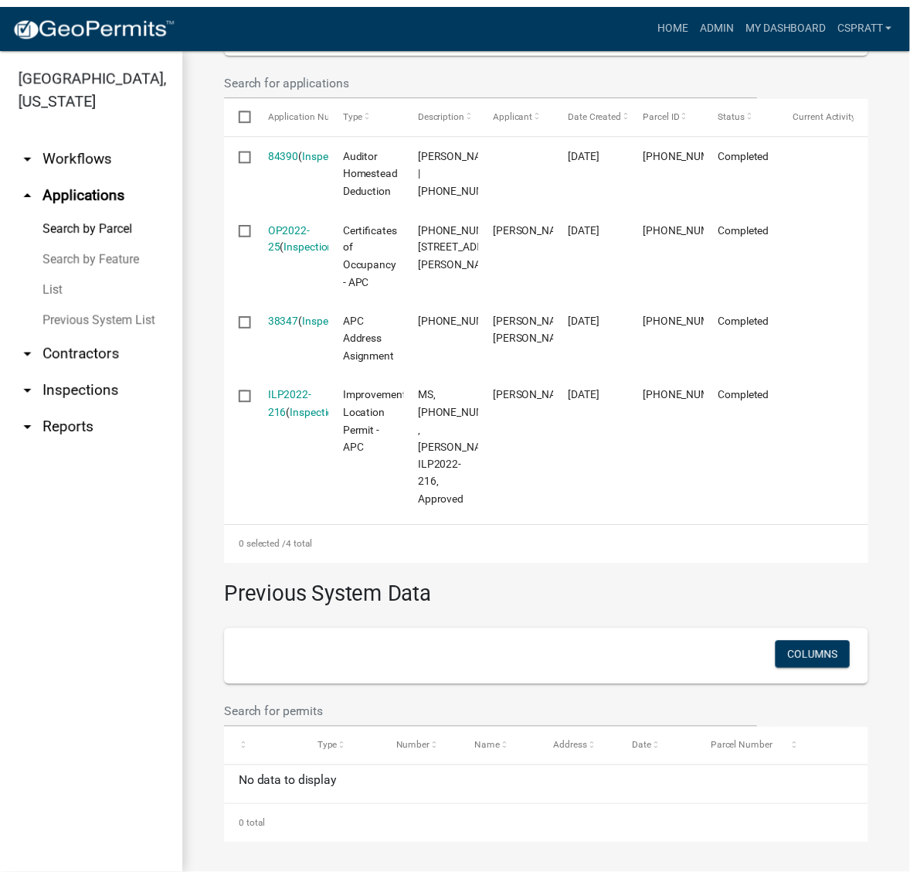
scroll to position [773, 0]
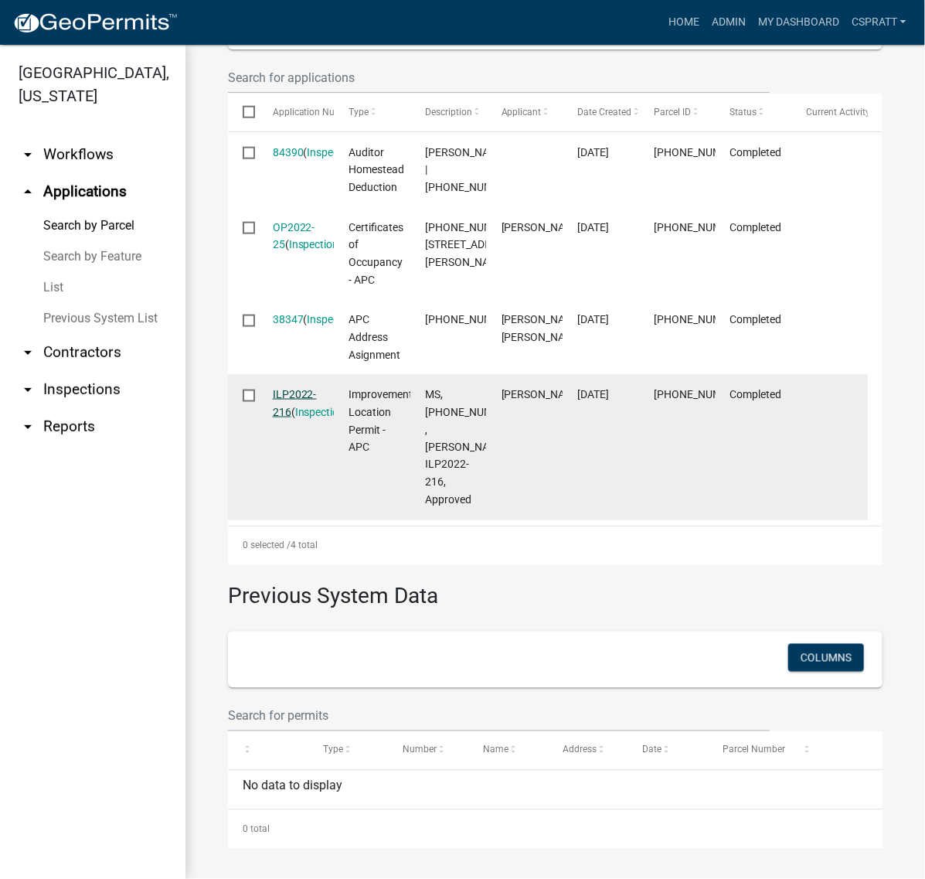
click at [314, 418] on link "ILP2022-216" at bounding box center [295, 403] width 44 height 30
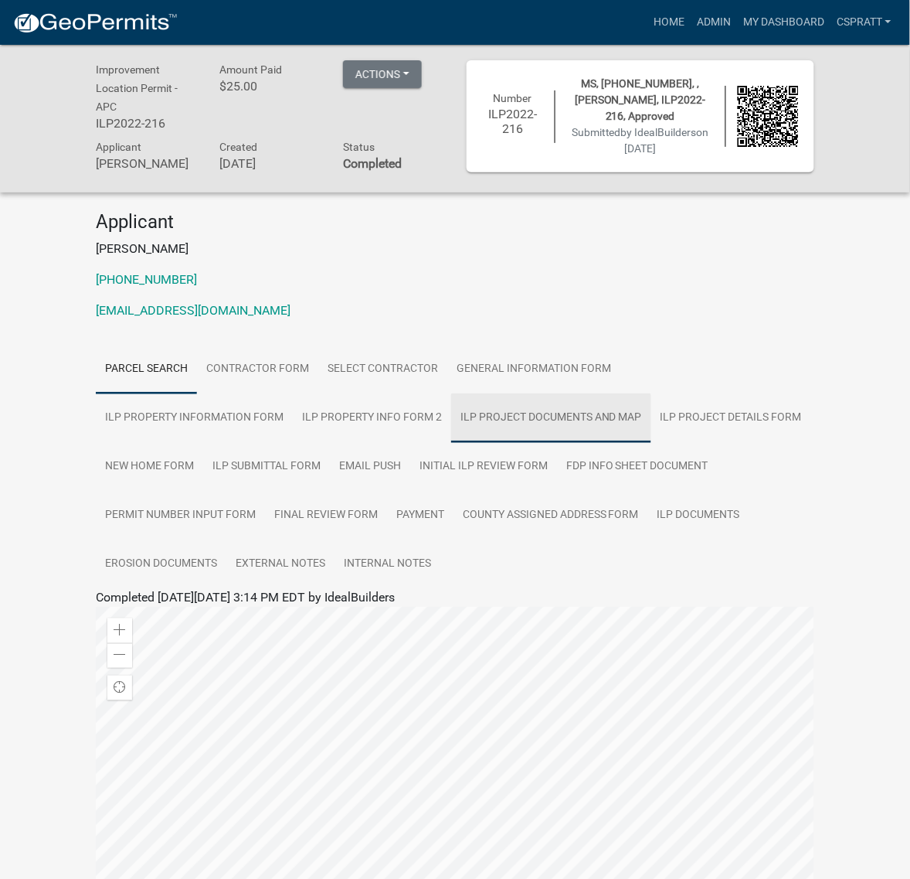
click at [593, 443] on link "ILP Project Documents and Map" at bounding box center [551, 417] width 200 height 49
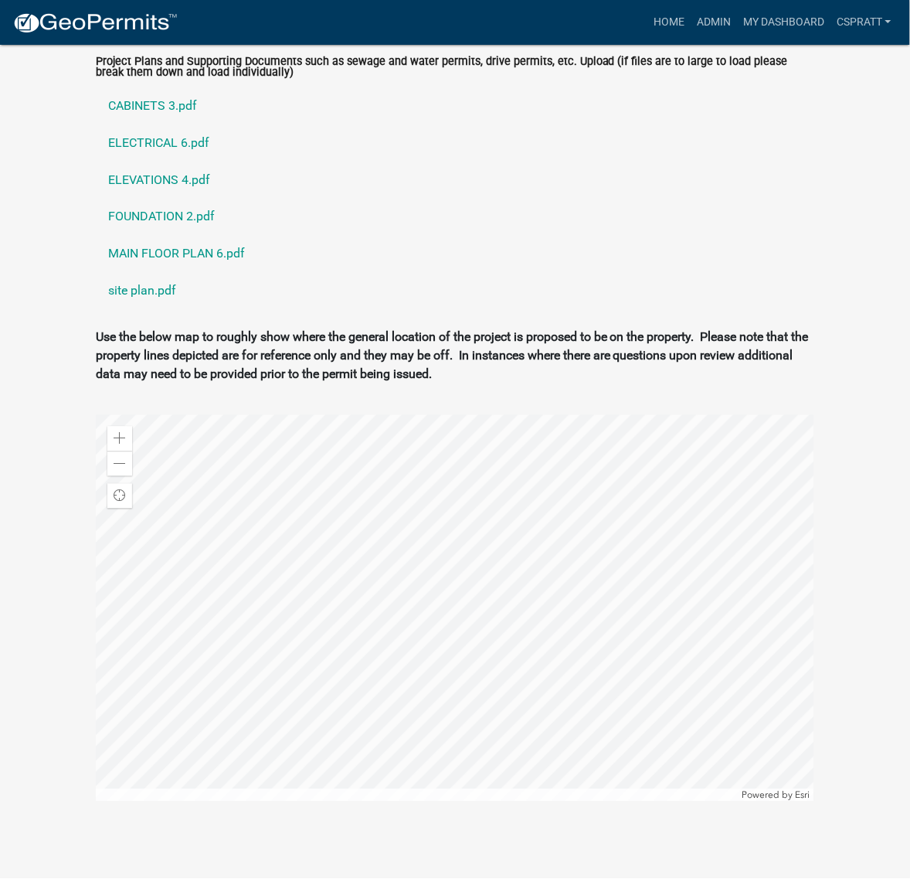
scroll to position [1880, 0]
click at [159, 310] on link "site plan.pdf" at bounding box center [455, 291] width 719 height 37
click at [202, 273] on link "MAIN FLOOR PLAN 6.pdf" at bounding box center [455, 254] width 719 height 37
click at [179, 236] on link "FOUNDATION 2.pdf" at bounding box center [455, 217] width 719 height 37
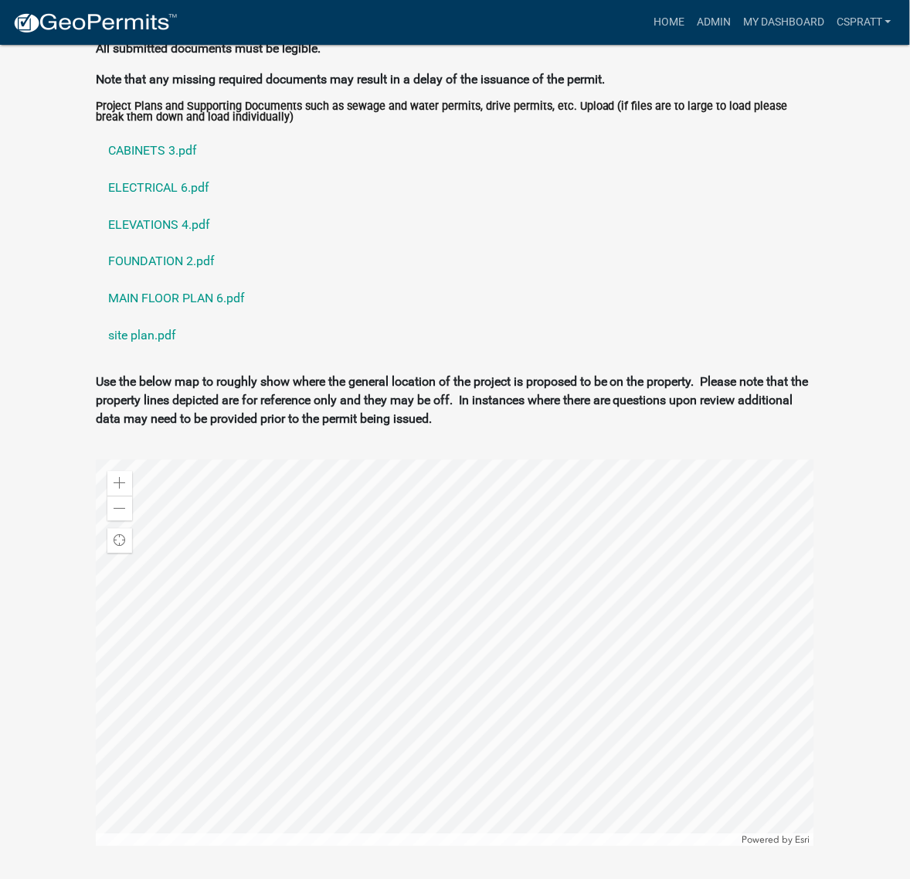
scroll to position [1783, 0]
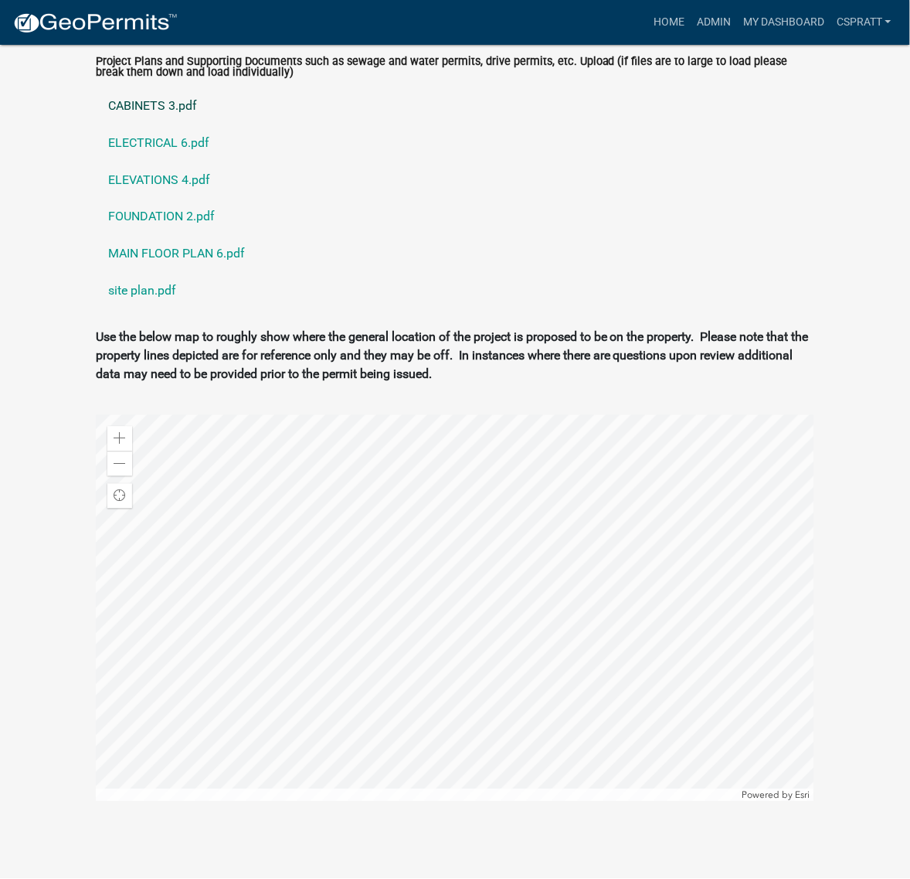
click at [190, 124] on link "CABINETS 3.pdf" at bounding box center [455, 105] width 719 height 37
click at [214, 161] on link "ELECTRICAL 6.pdf" at bounding box center [455, 142] width 719 height 37
click at [197, 199] on link "ELEVATIONS 4.pdf" at bounding box center [455, 179] width 719 height 37
click at [183, 236] on link "FOUNDATION 2.pdf" at bounding box center [455, 217] width 719 height 37
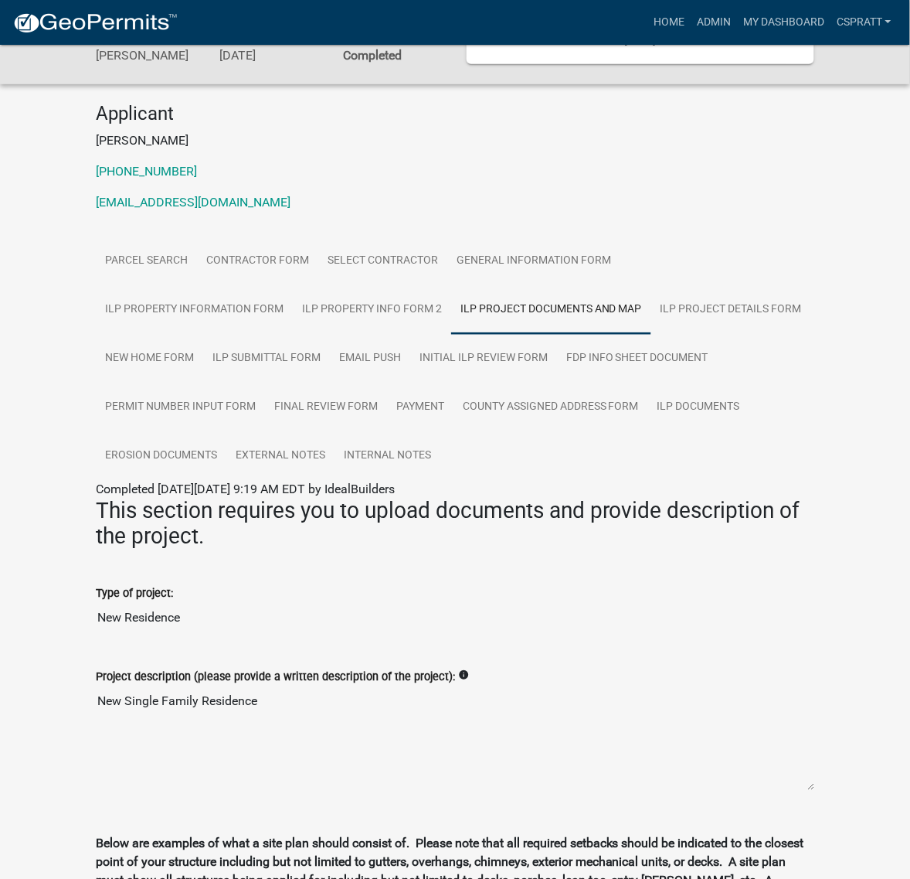
scroll to position [141, 0]
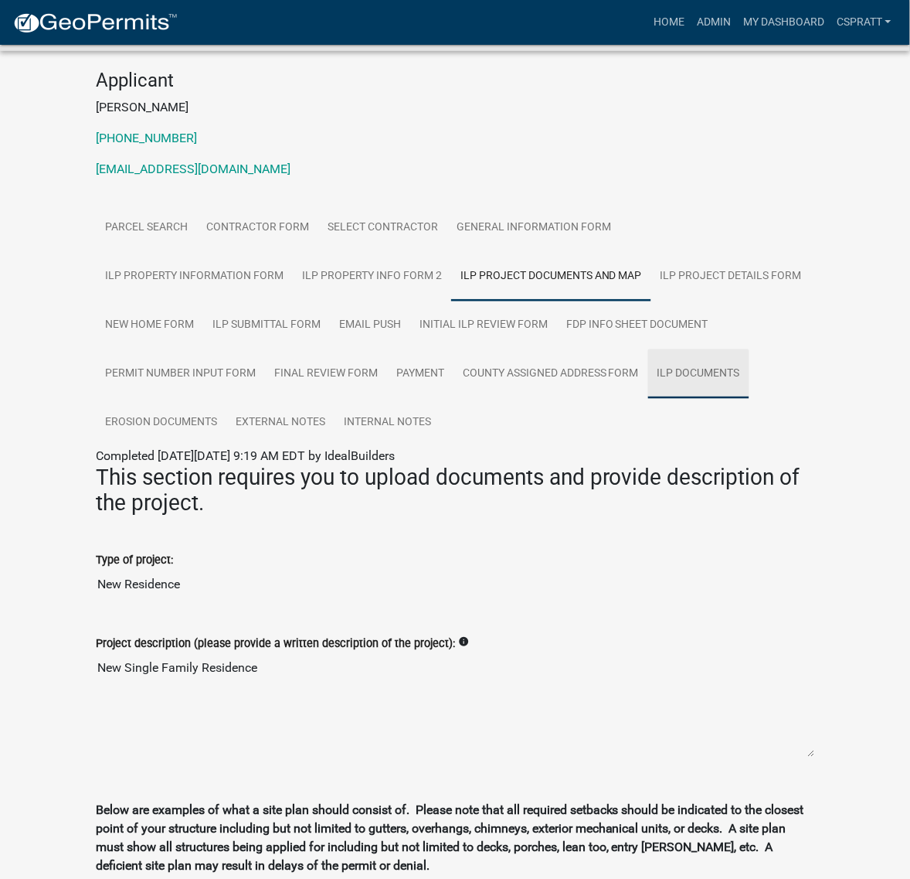
click at [657, 399] on link "ILP Documents" at bounding box center [698, 373] width 101 height 49
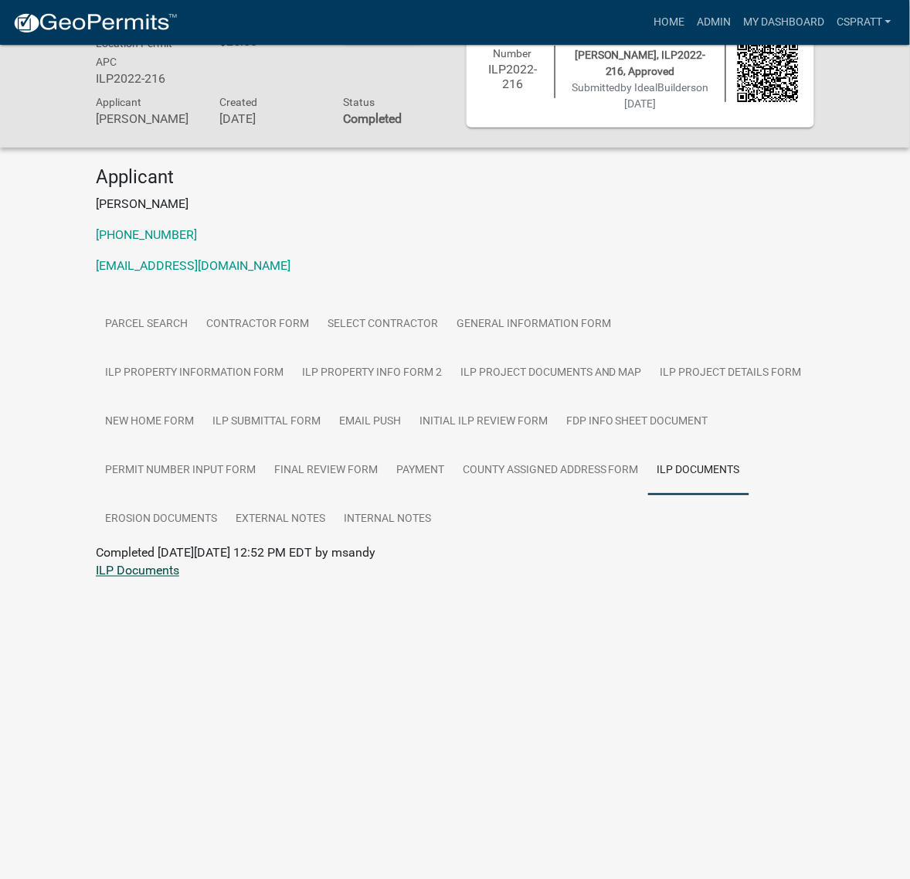
click at [172, 578] on link "ILP Documents" at bounding box center [137, 570] width 83 height 15
click at [335, 544] on link "External Notes" at bounding box center [280, 519] width 108 height 49
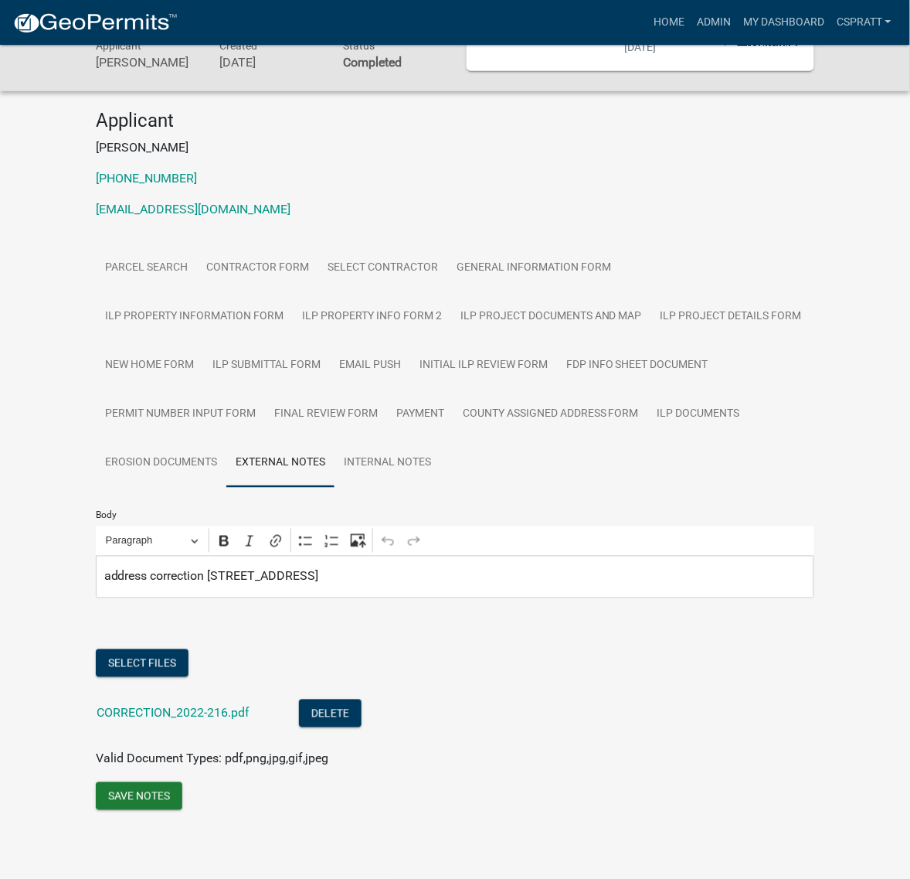
scroll to position [335, 0]
click at [440, 438] on link "Internal Notes" at bounding box center [388, 462] width 106 height 49
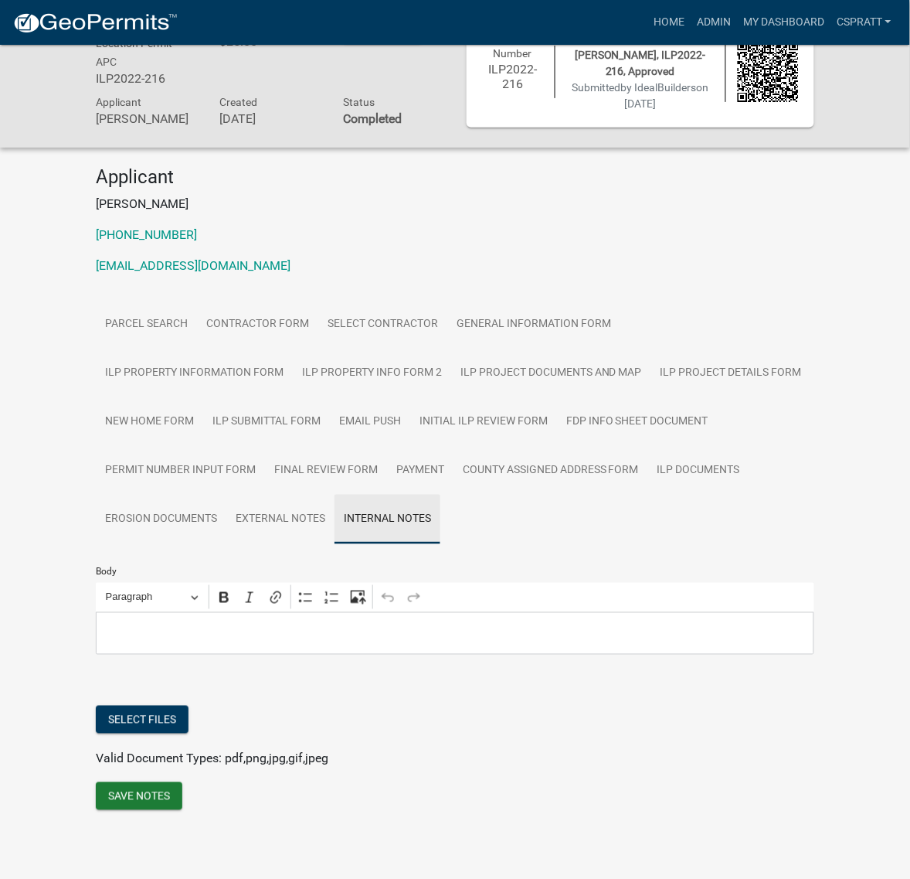
scroll to position [305, 0]
click at [265, 446] on link "Final Review Form" at bounding box center [326, 470] width 122 height 49
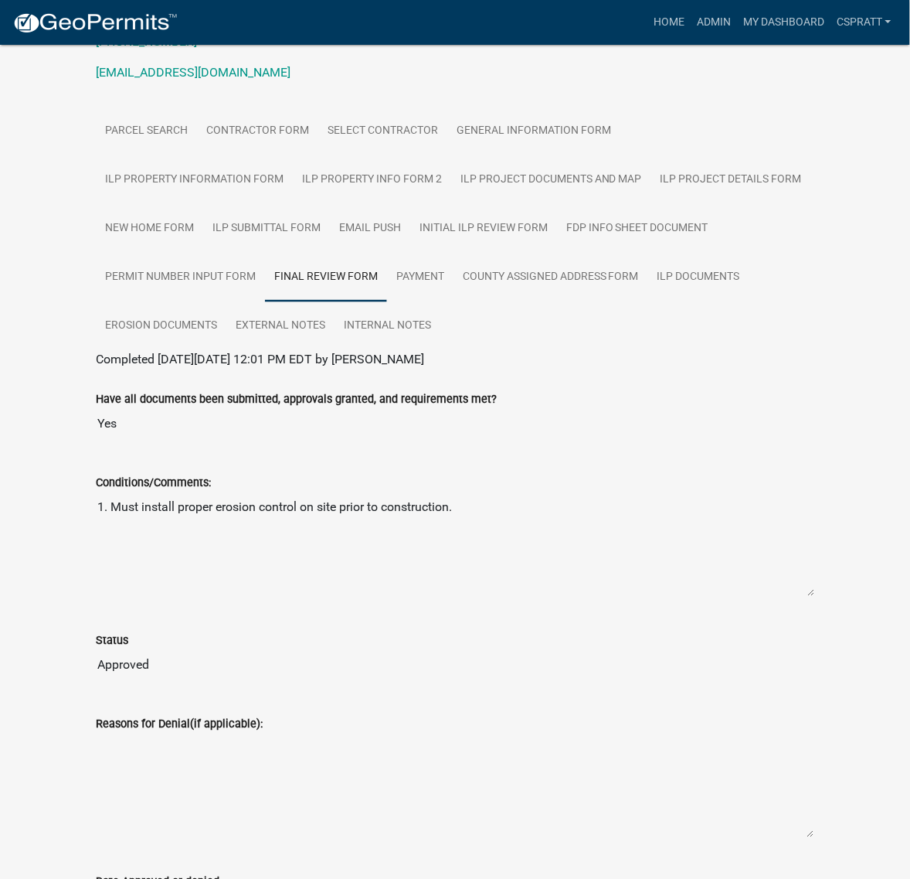
scroll to position [0, 0]
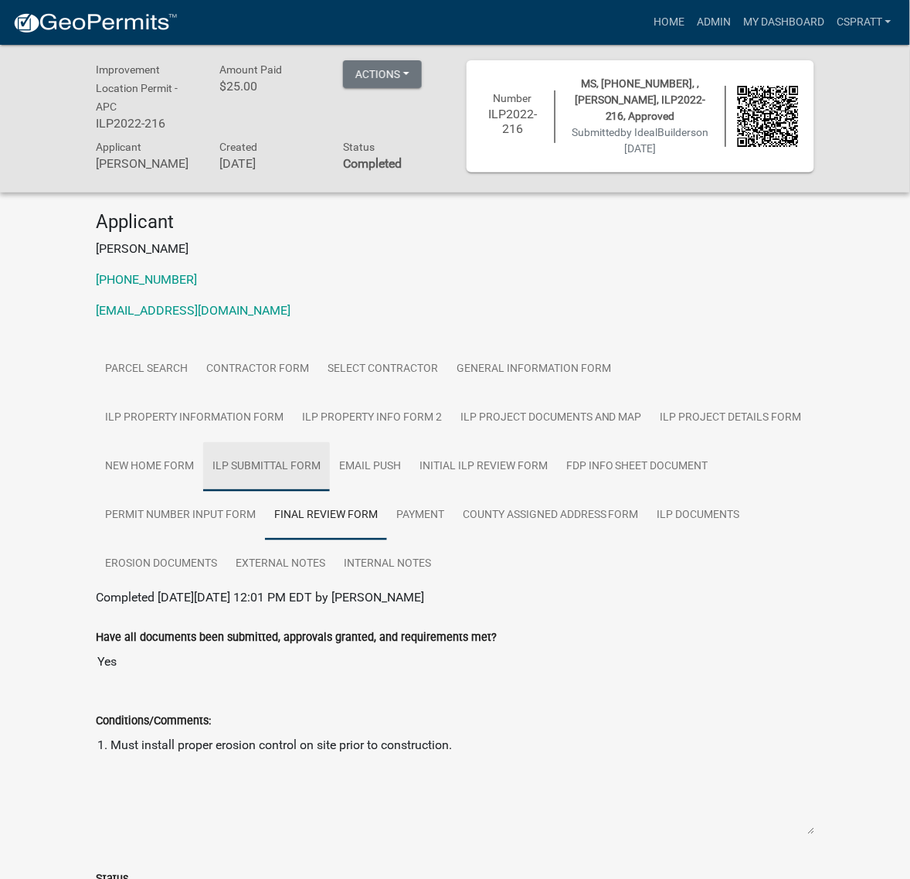
click at [330, 491] on link "ILP Submittal Form" at bounding box center [266, 466] width 127 height 49
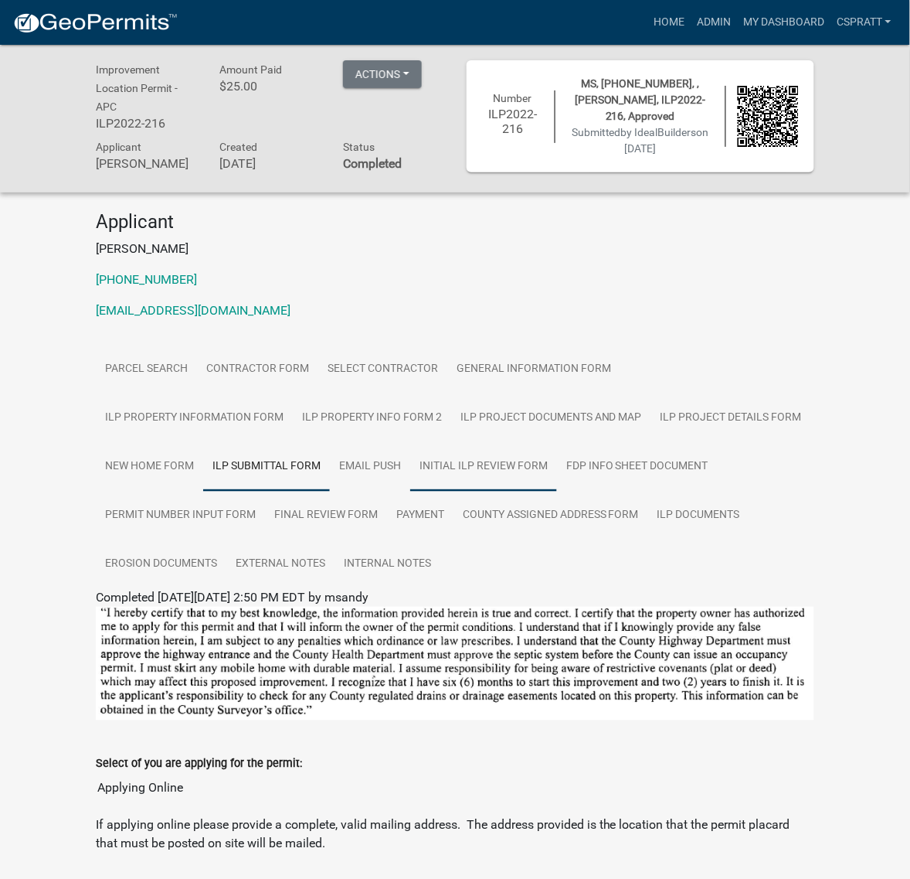
click at [410, 491] on link "Initial ILP Review Form" at bounding box center [483, 466] width 147 height 49
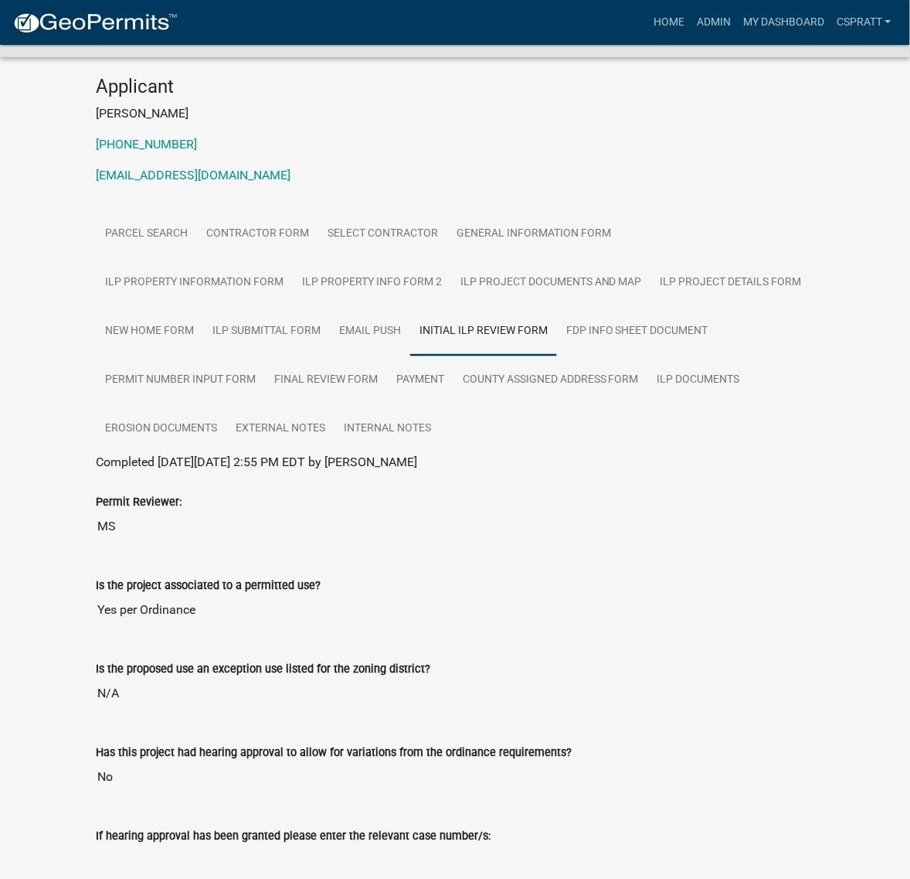
scroll to position [128, 0]
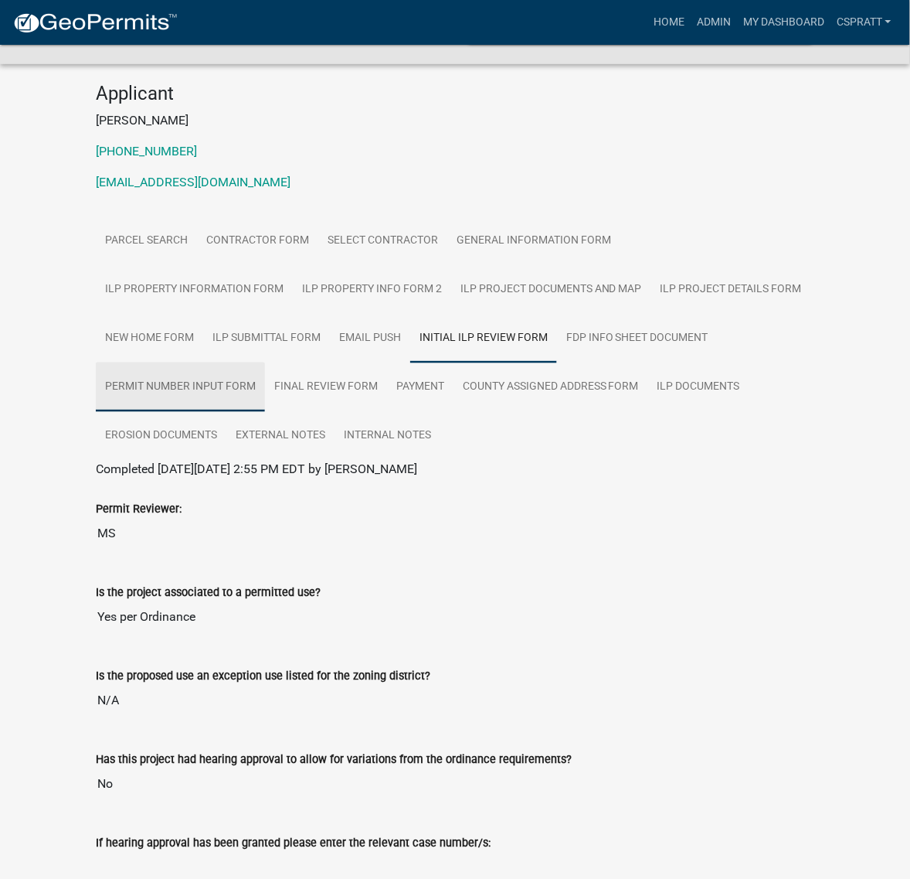
click at [265, 412] on link "Permit Number Input Form" at bounding box center [180, 386] width 169 height 49
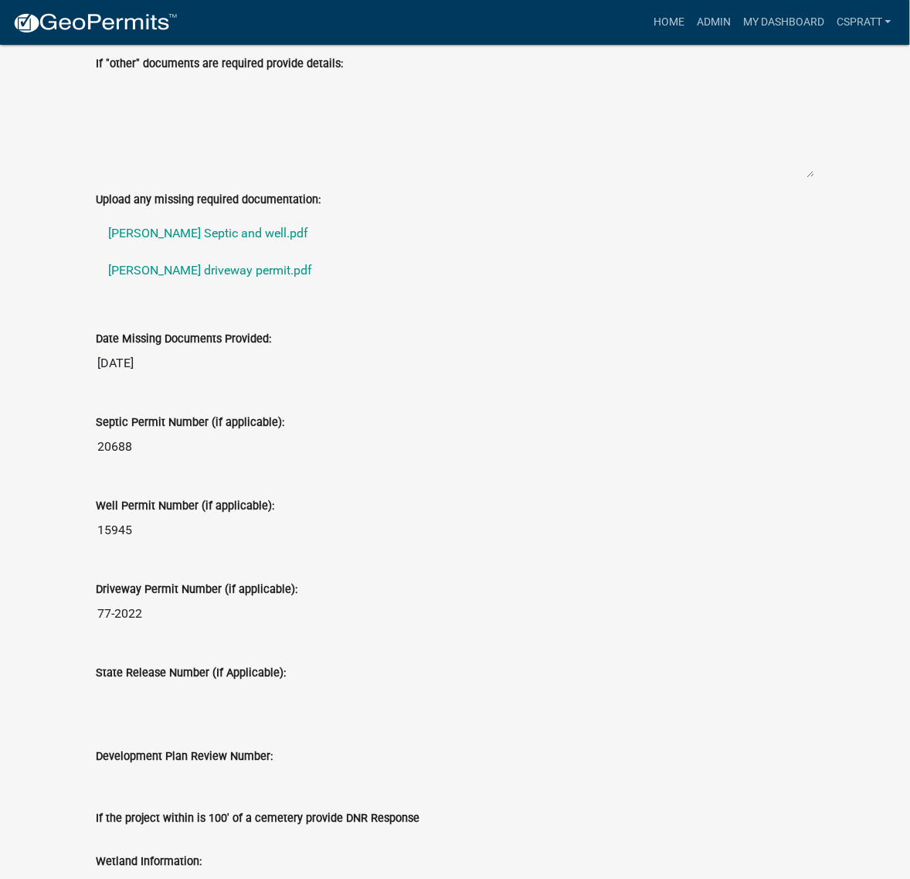
scroll to position [721, 0]
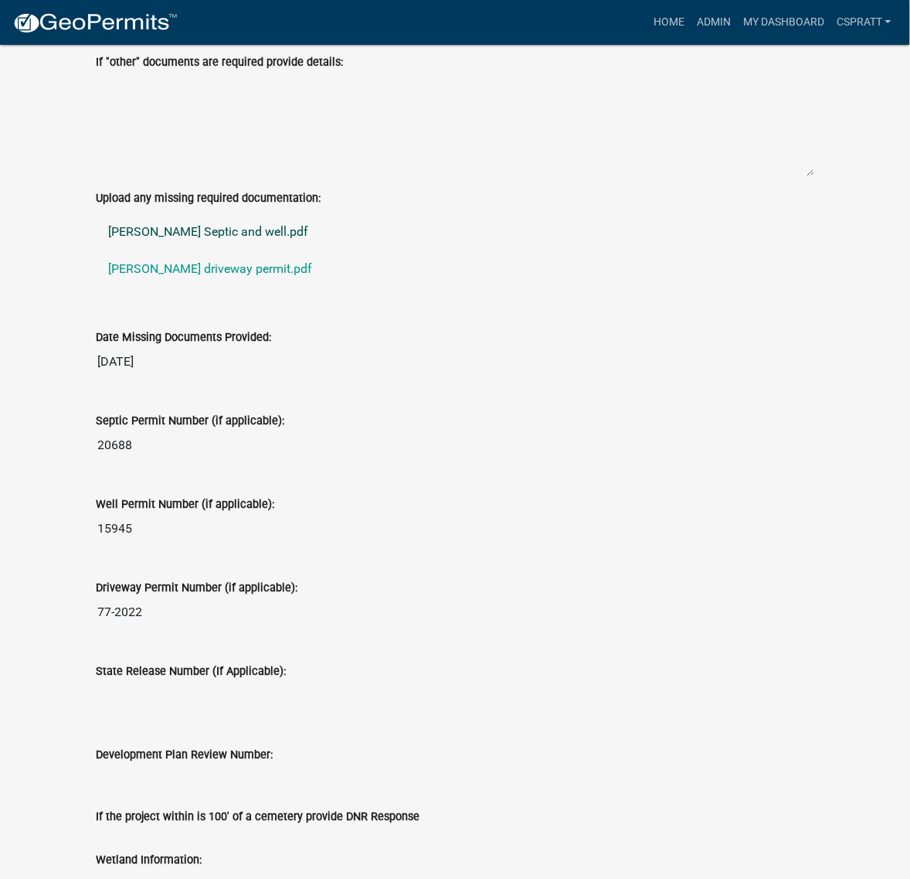
click at [264, 250] on link "[PERSON_NAME] Septic and well.pdf" at bounding box center [455, 231] width 719 height 37
click at [246, 287] on link "[PERSON_NAME] driveway permit.pdf" at bounding box center [455, 268] width 719 height 37
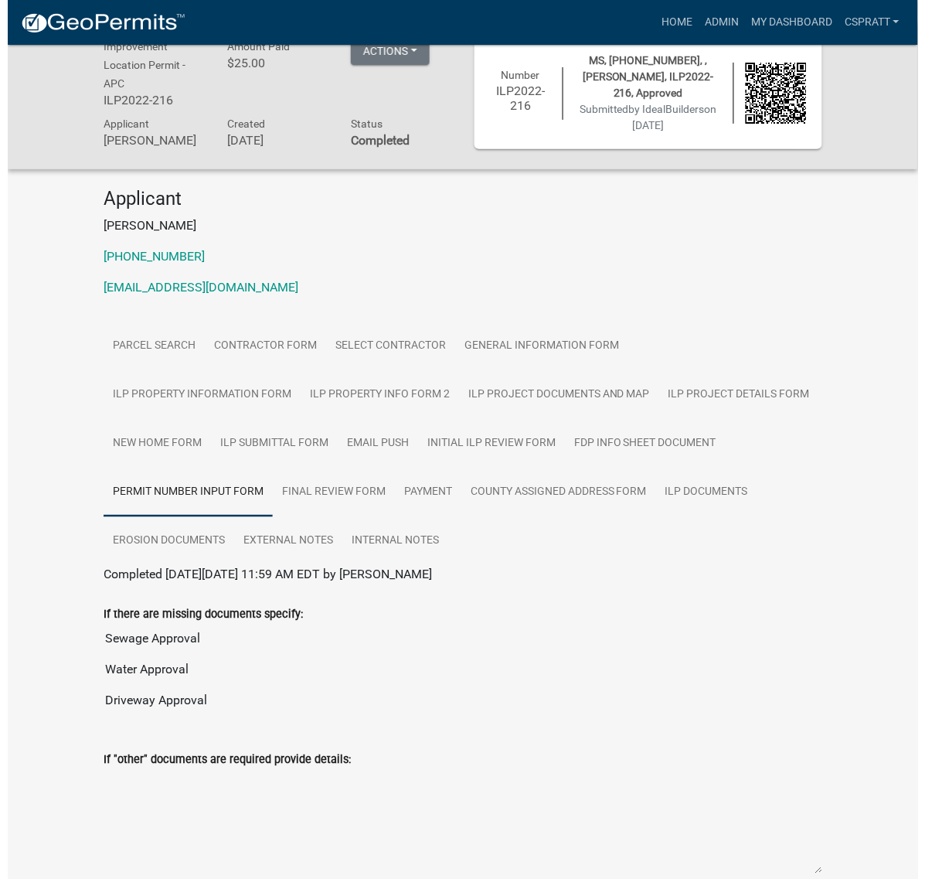
scroll to position [0, 0]
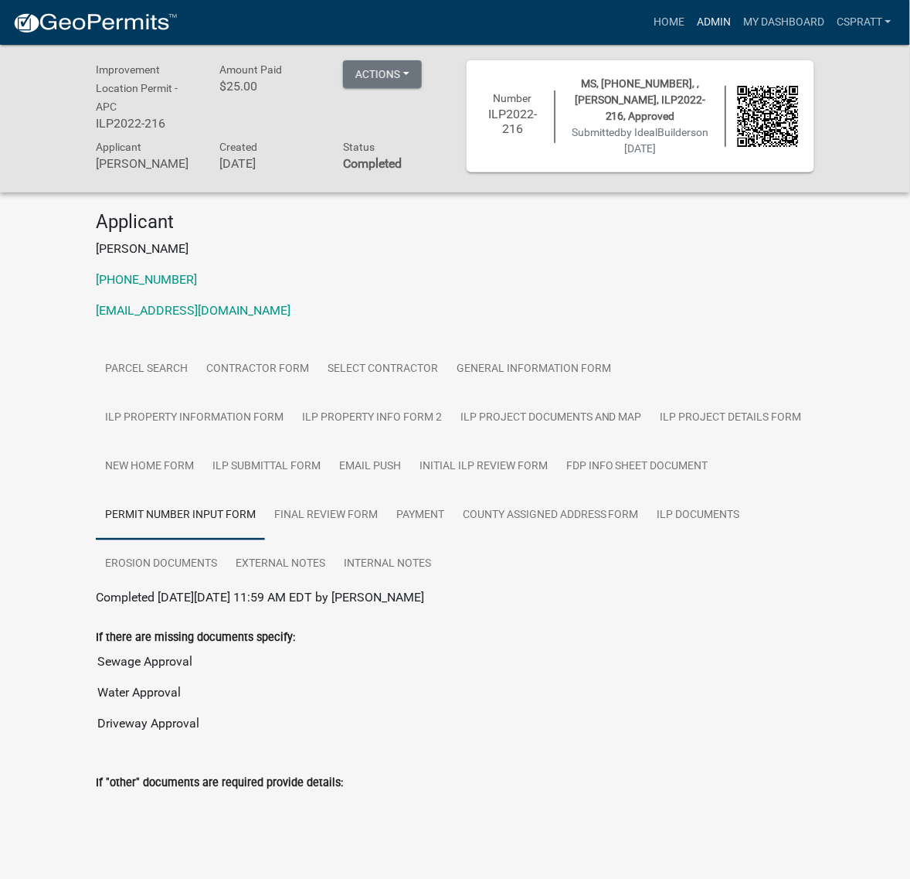
click at [691, 24] on link "Admin" at bounding box center [714, 22] width 46 height 29
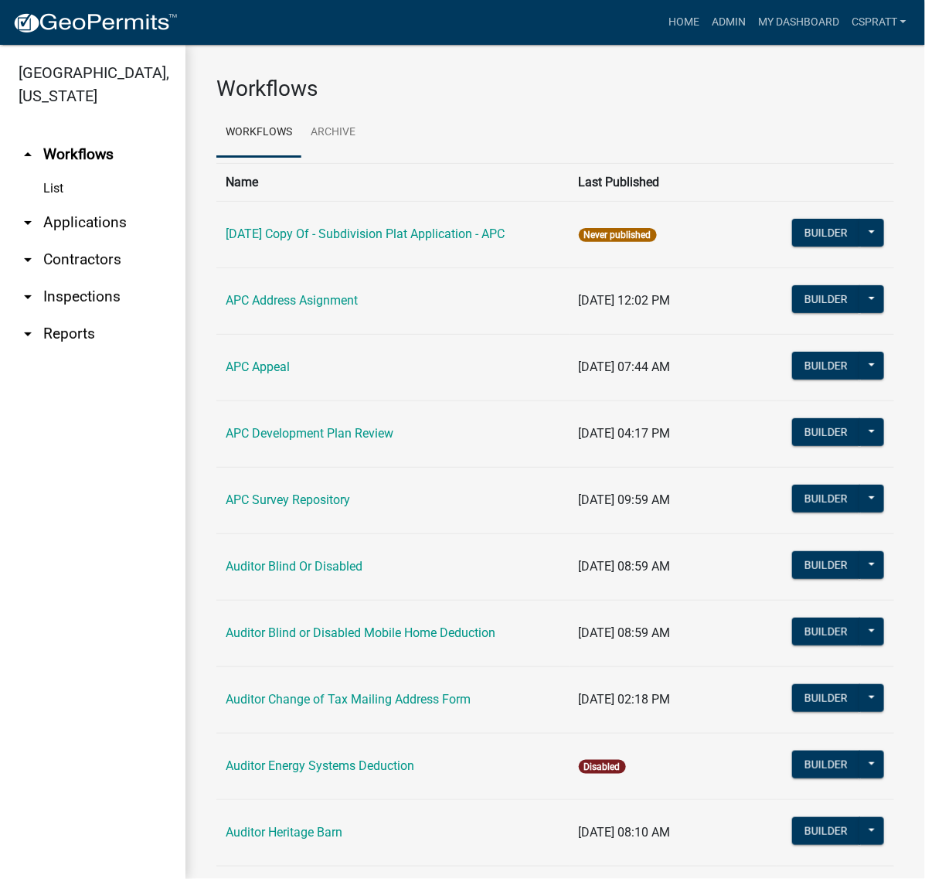
click at [103, 241] on link "arrow_drop_down Applications" at bounding box center [92, 222] width 185 height 37
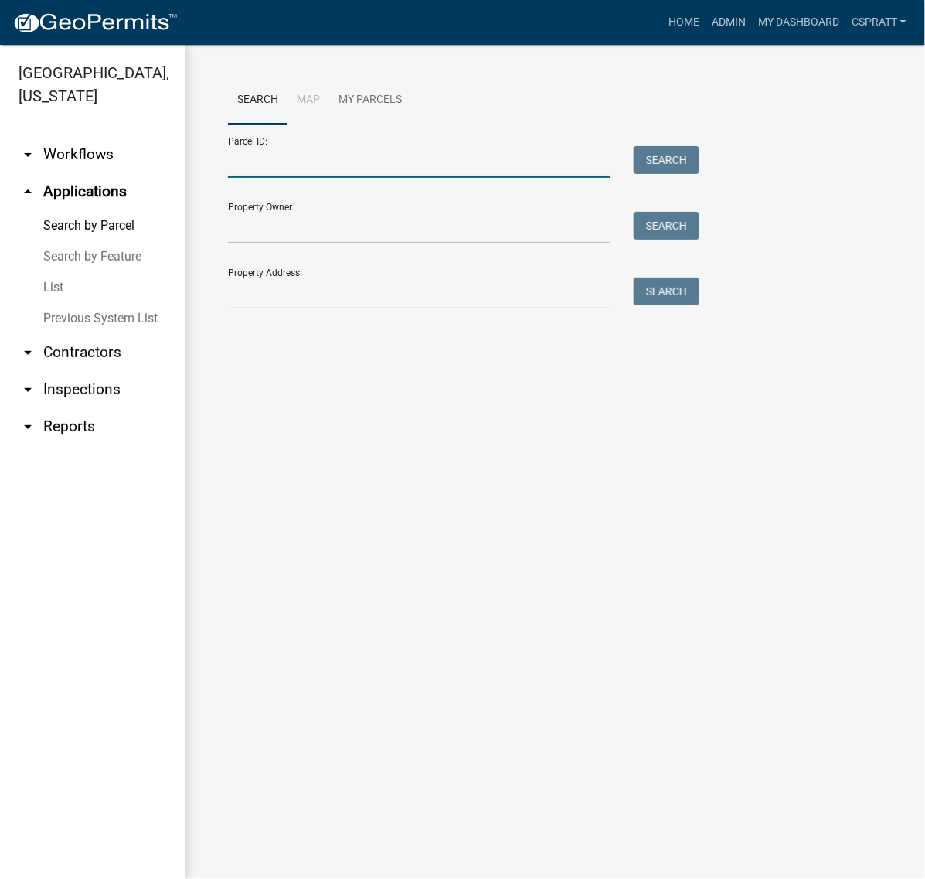
click at [260, 178] on input "Parcel ID:" at bounding box center [419, 162] width 382 height 32
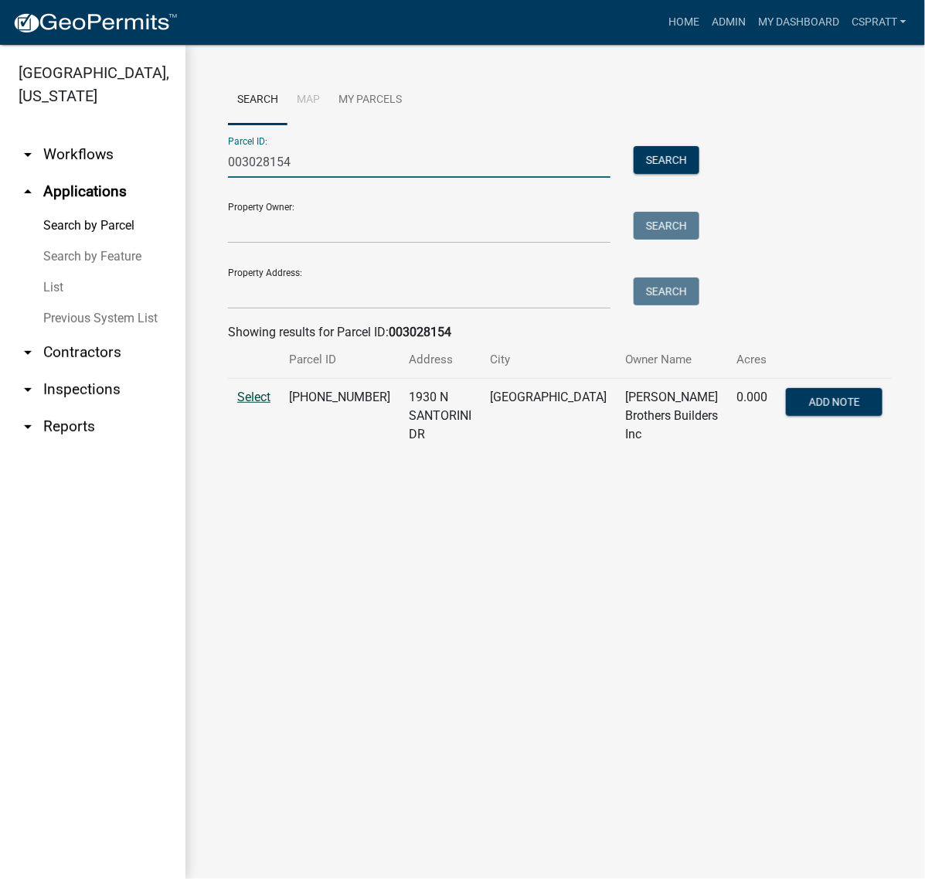
type input "003028154"
click at [270, 404] on span "Select" at bounding box center [253, 396] width 33 height 15
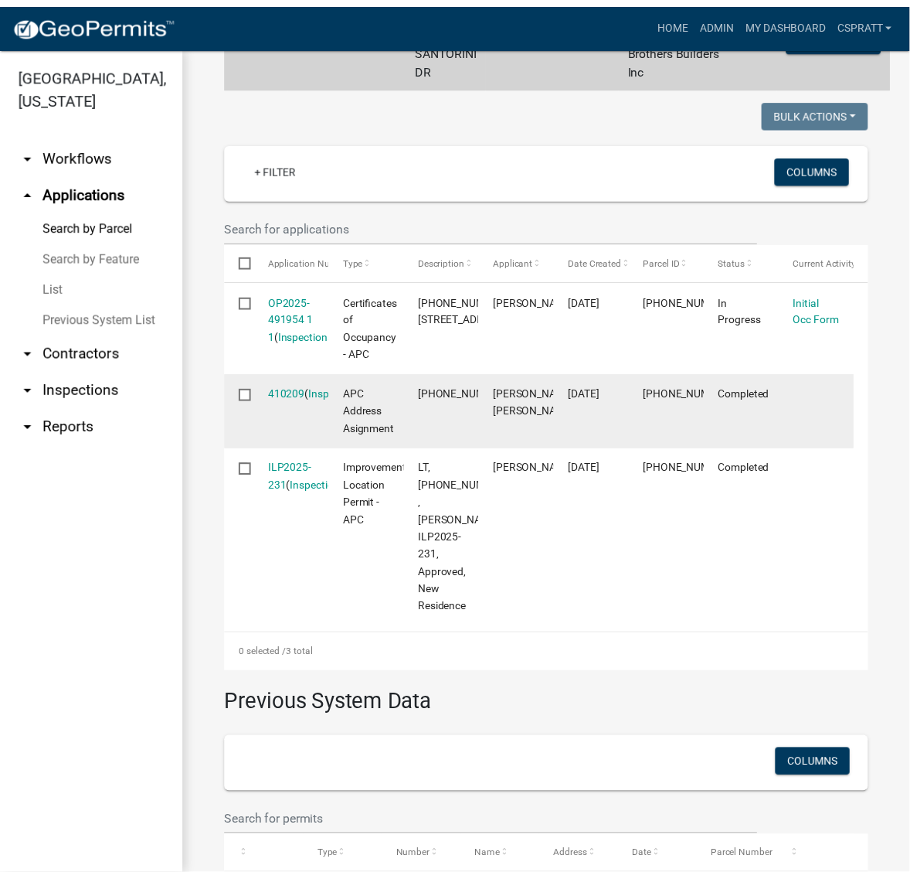
scroll to position [386, 0]
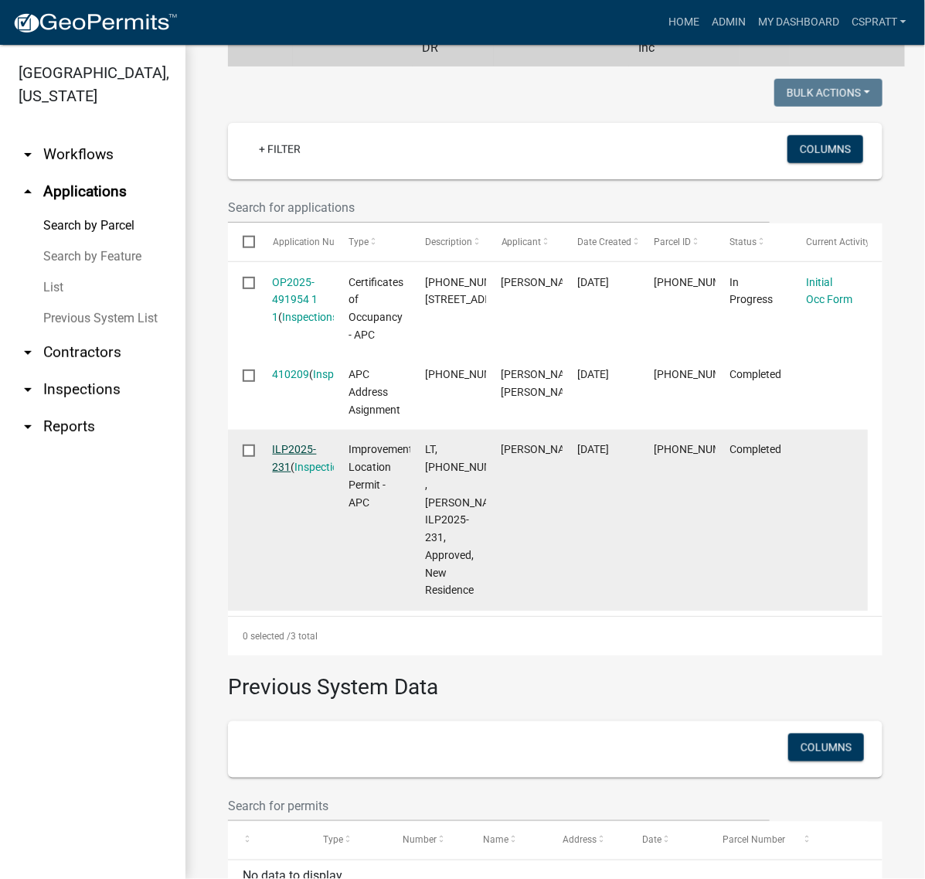
click at [295, 473] on link "ILP2025-231" at bounding box center [295, 458] width 44 height 30
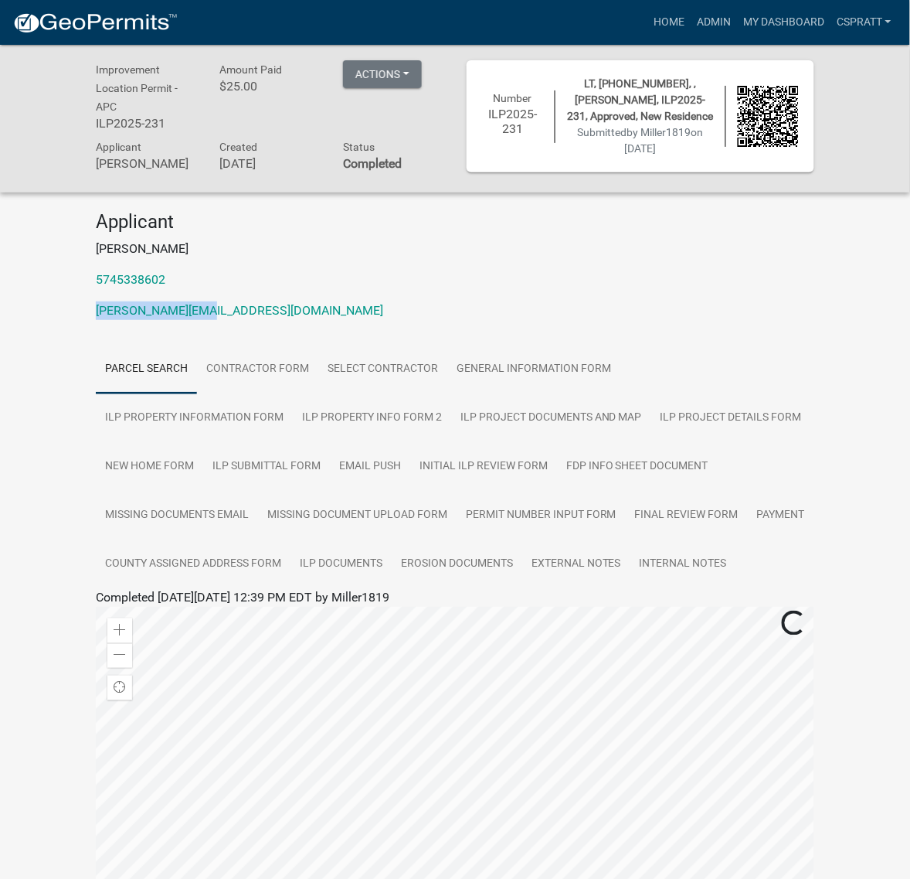
drag, startPoint x: 238, startPoint y: 388, endPoint x: 140, endPoint y: 403, distance: 99.2
click at [60, 398] on div "Improvement Location Permit - APC ILP2025-231 Amount Paid $25.00 Actions View r…" at bounding box center [455, 586] width 910 height 1082
copy link "[PERSON_NAME][EMAIL_ADDRESS][DOMAIN_NAME]"
